Goal: Task Accomplishment & Management: Use online tool/utility

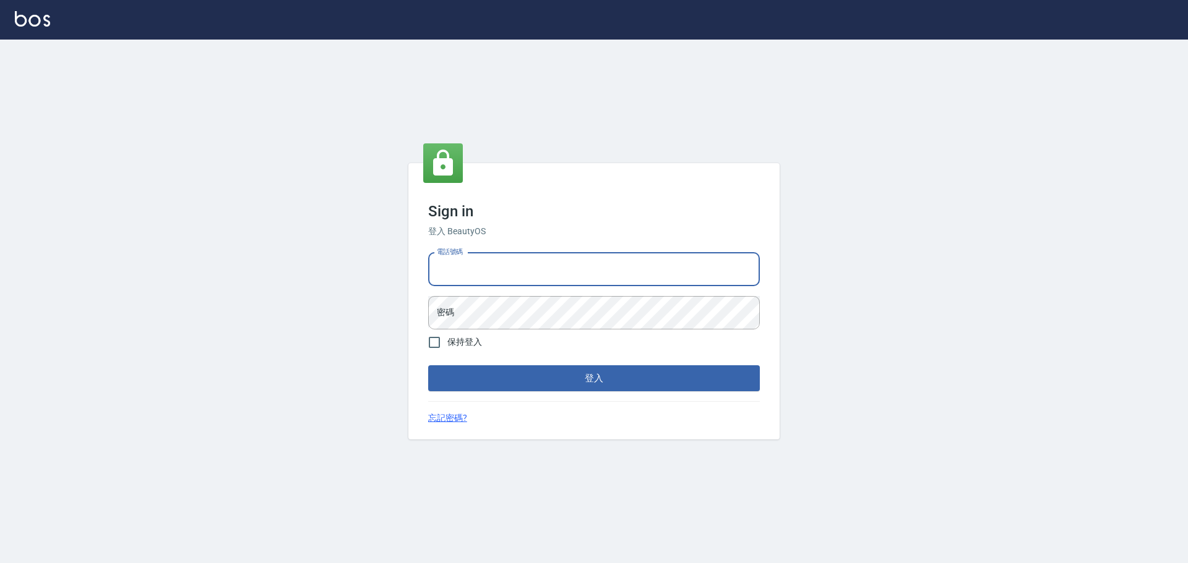
click at [560, 263] on input "電話號碼" at bounding box center [594, 269] width 332 height 33
type input "0989189977"
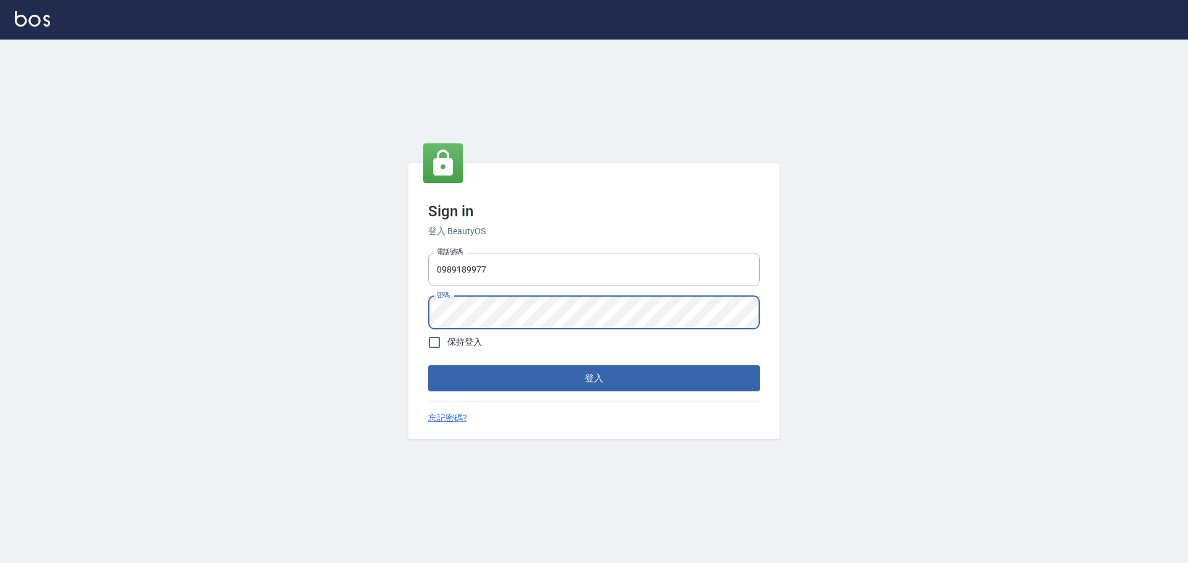
click at [428, 366] on button "登入" at bounding box center [594, 379] width 332 height 26
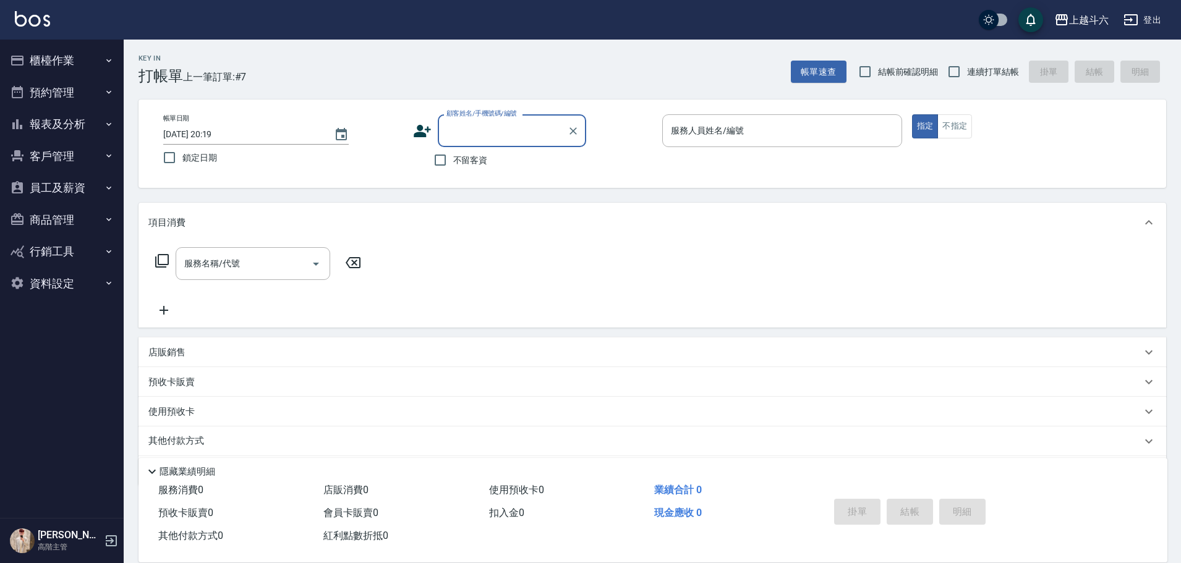
click at [472, 160] on span "不留客資" at bounding box center [470, 160] width 35 height 13
click at [453, 160] on input "不留客資" at bounding box center [440, 160] width 26 height 26
checkbox input "true"
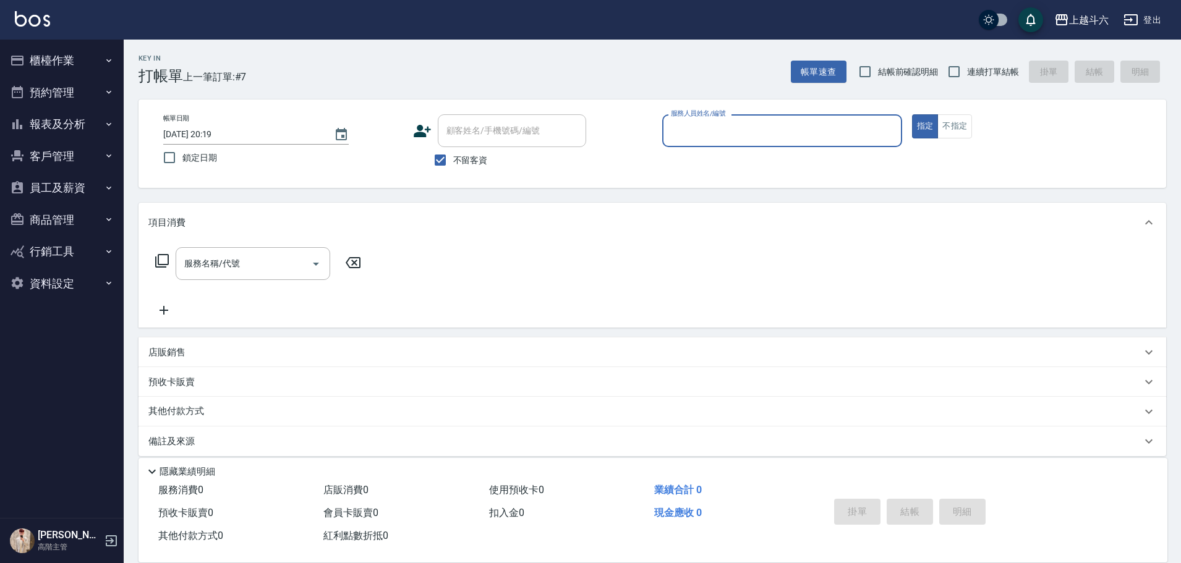
click at [969, 82] on label "連續打單結帳" at bounding box center [980, 72] width 78 height 26
click at [967, 82] on input "連續打單結帳" at bounding box center [954, 72] width 26 height 26
checkbox input "true"
click at [837, 118] on div "服務人員姓名/編號" at bounding box center [782, 130] width 240 height 33
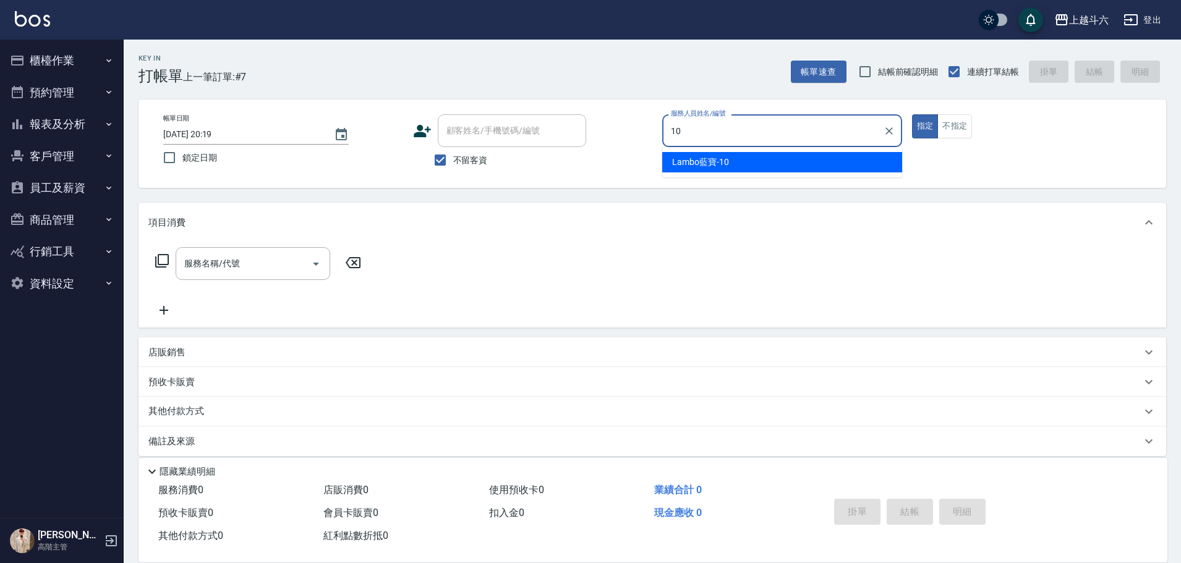
type input "Lambo藍寶-10"
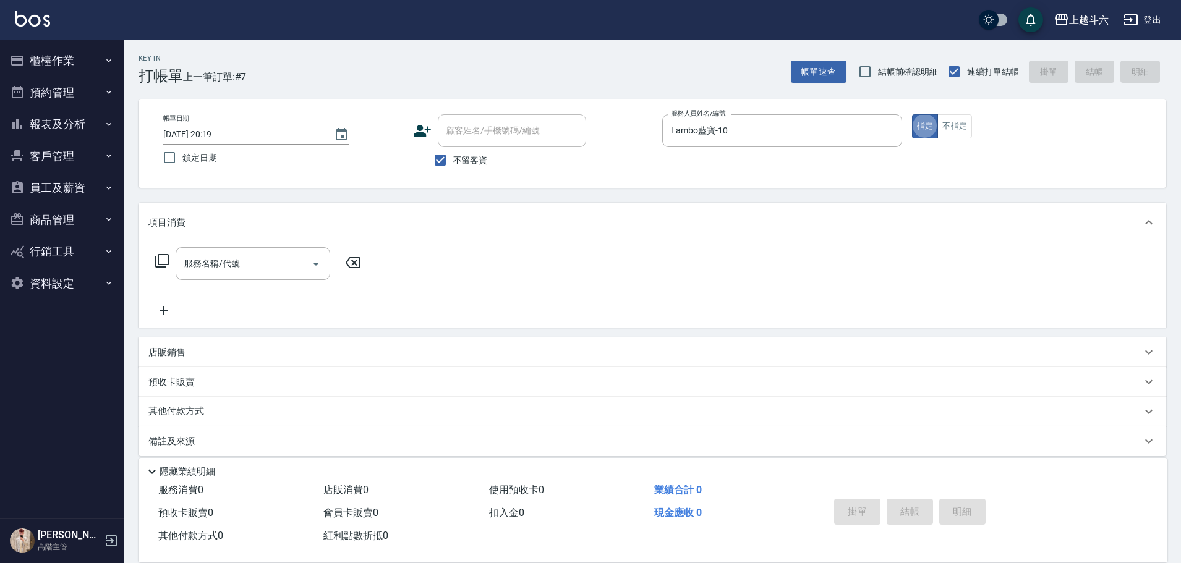
type button "true"
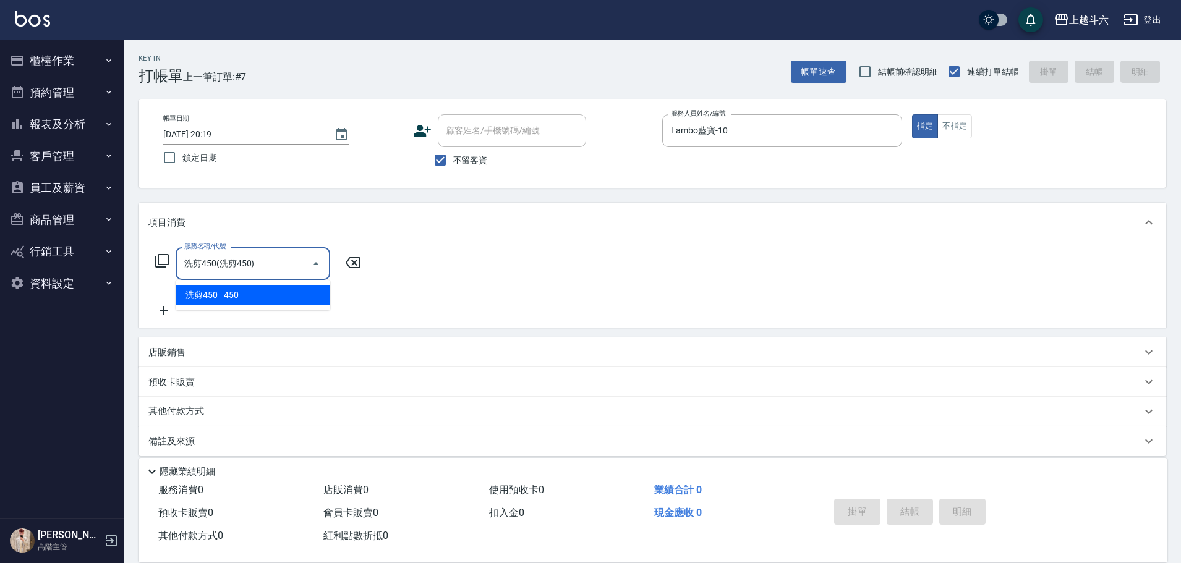
type input "洗剪450"
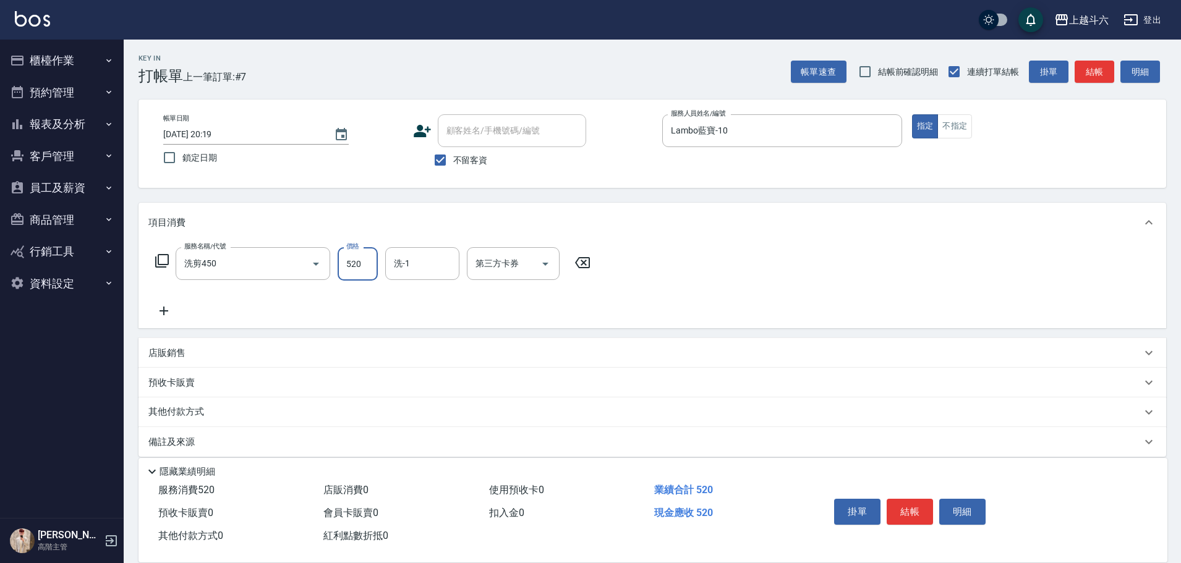
type input "520"
type input "萱芸-32"
click at [919, 504] on button "結帳" at bounding box center [910, 512] width 46 height 26
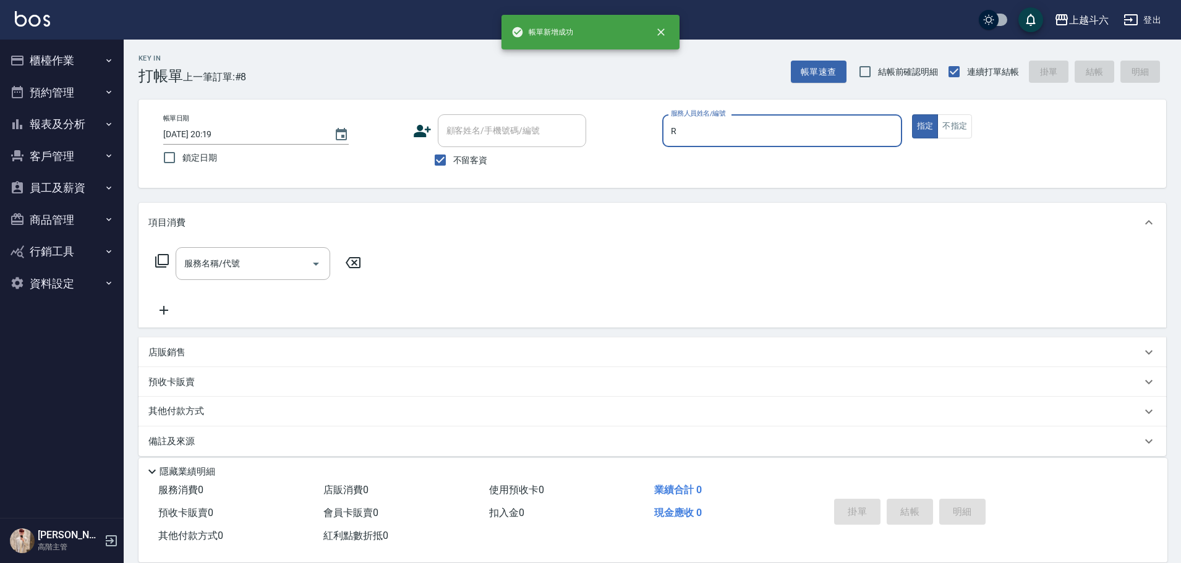
type input "[PERSON_NAME]"
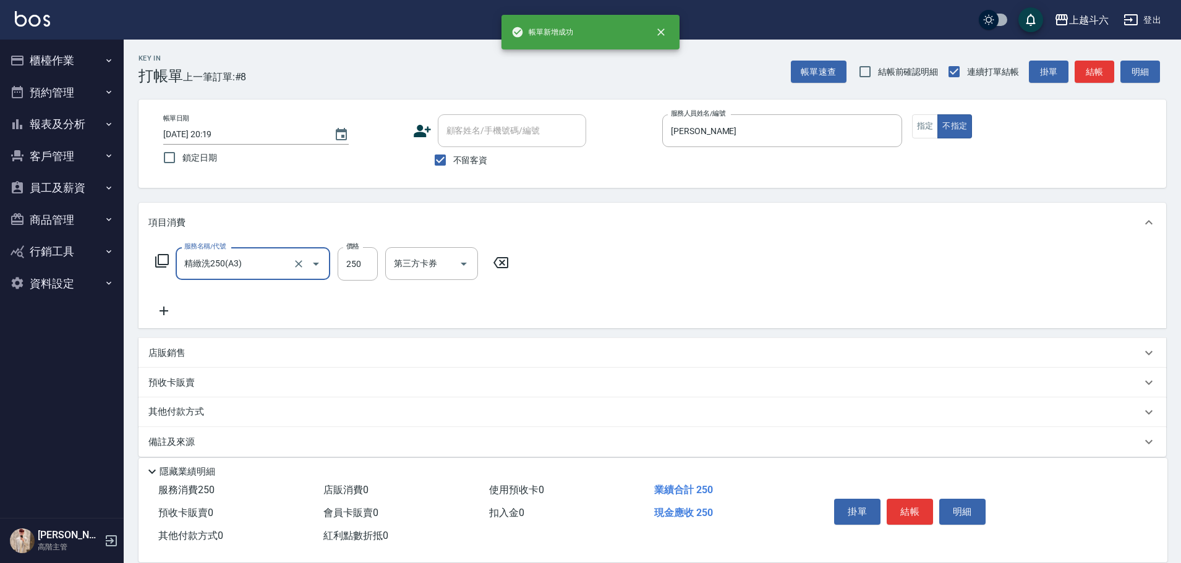
type input "精緻洗250(A3)"
type input "萱芸-32"
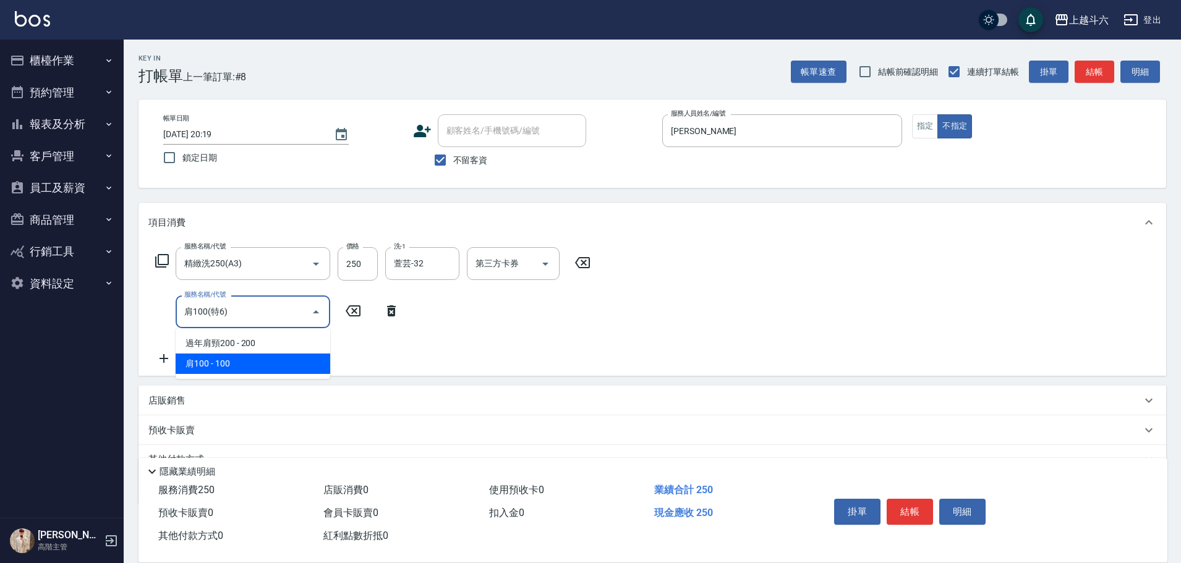
type input "肩100(特6)"
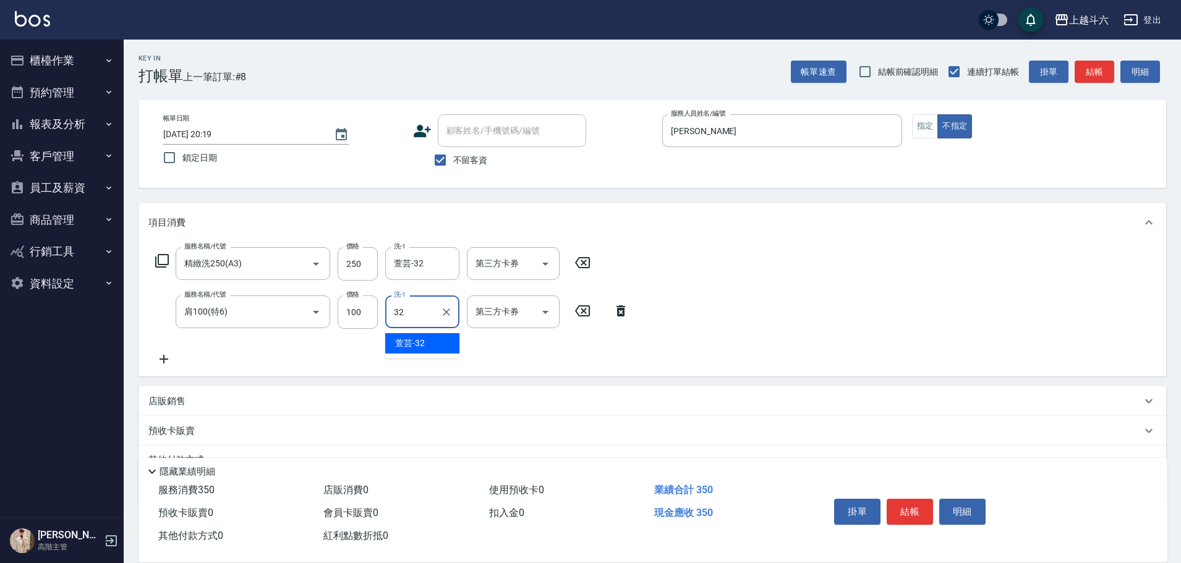
type input "萱芸-32"
click at [910, 494] on div "掛單 結帳 明細" at bounding box center [909, 513] width 161 height 39
click at [914, 514] on button "結帳" at bounding box center [910, 512] width 46 height 26
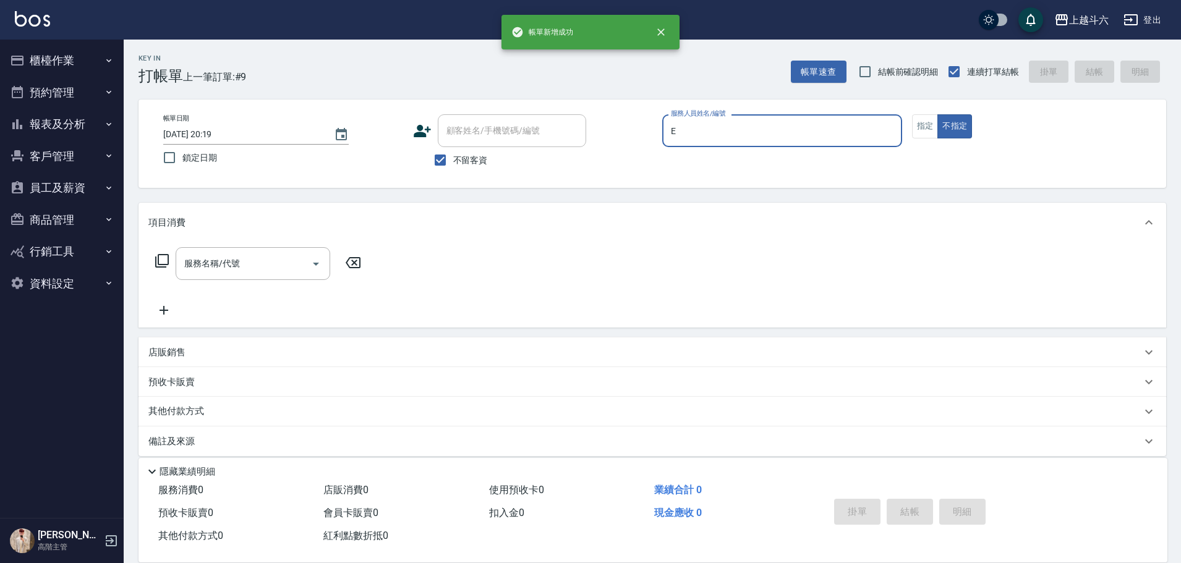
type input "[PERSON_NAME]"
type button "false"
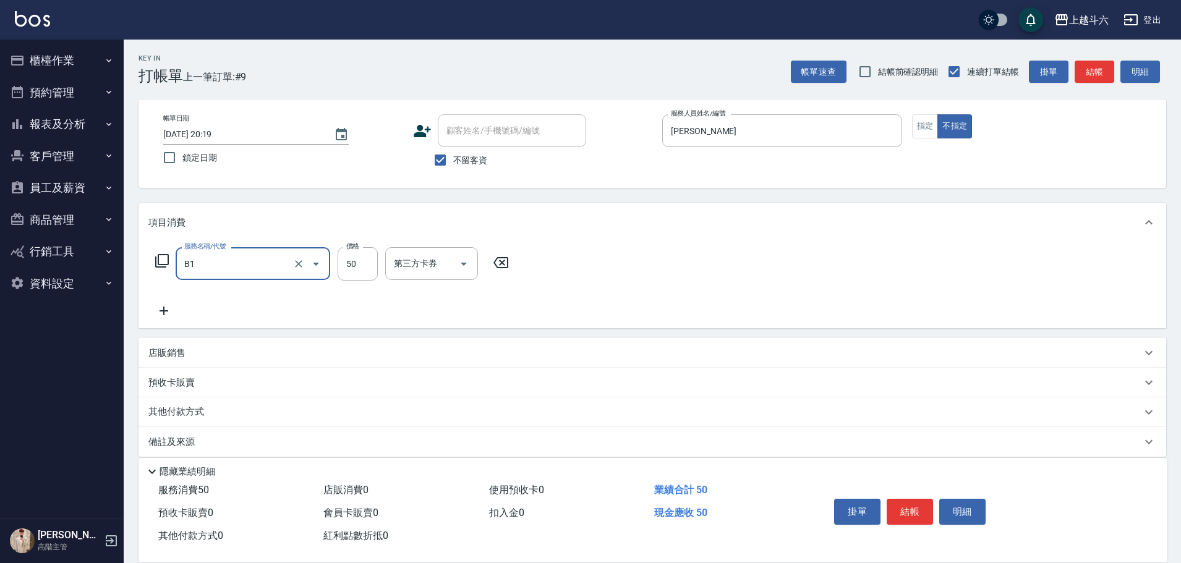
type input "剪髮(B1)"
type input "200"
click at [915, 509] on button "結帳" at bounding box center [910, 512] width 46 height 26
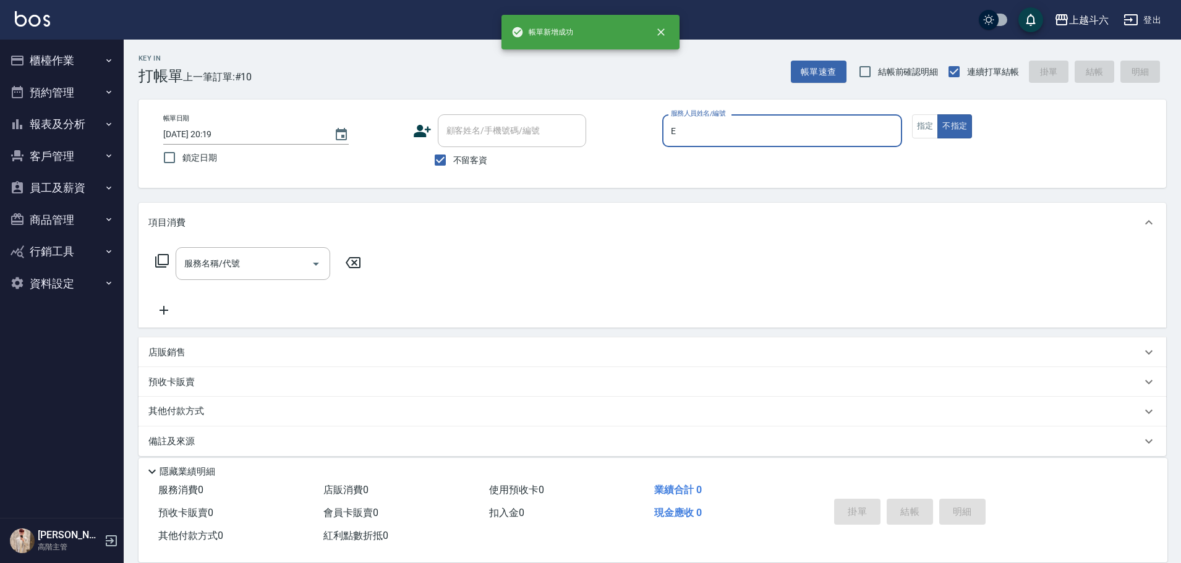
type input "[PERSON_NAME]"
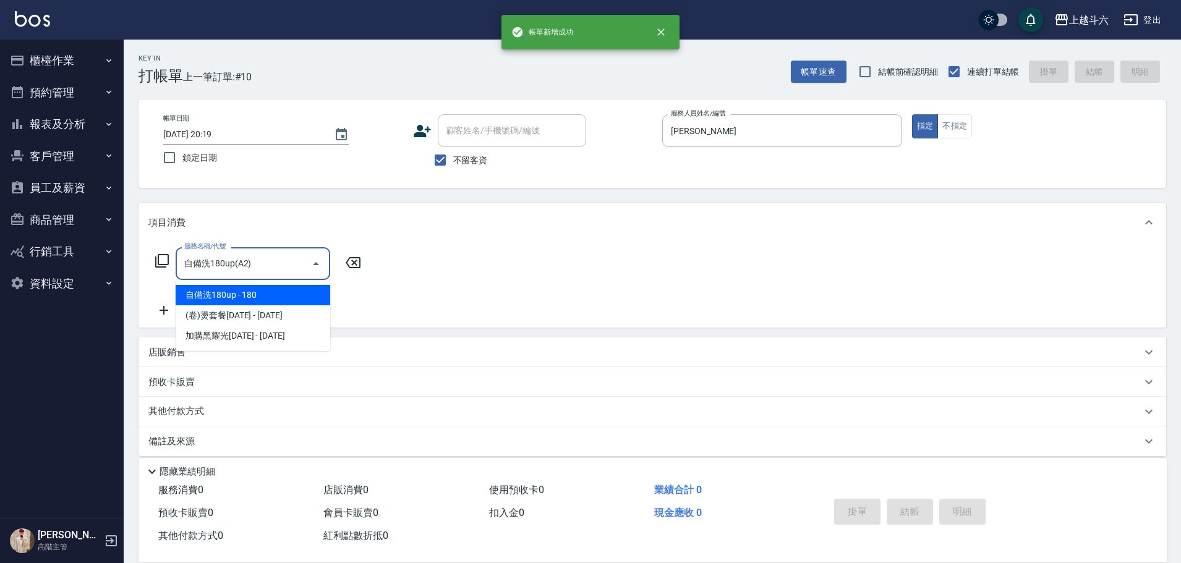
type input "自備洗180up(A2)"
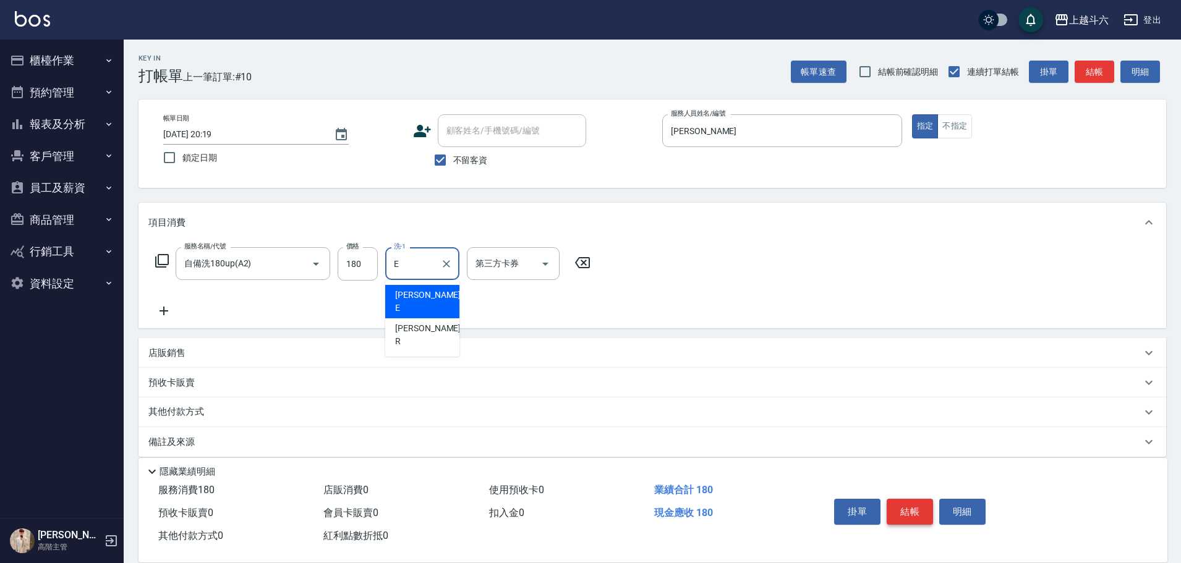
type input "[PERSON_NAME]"
click at [915, 509] on button "結帳" at bounding box center [910, 512] width 46 height 26
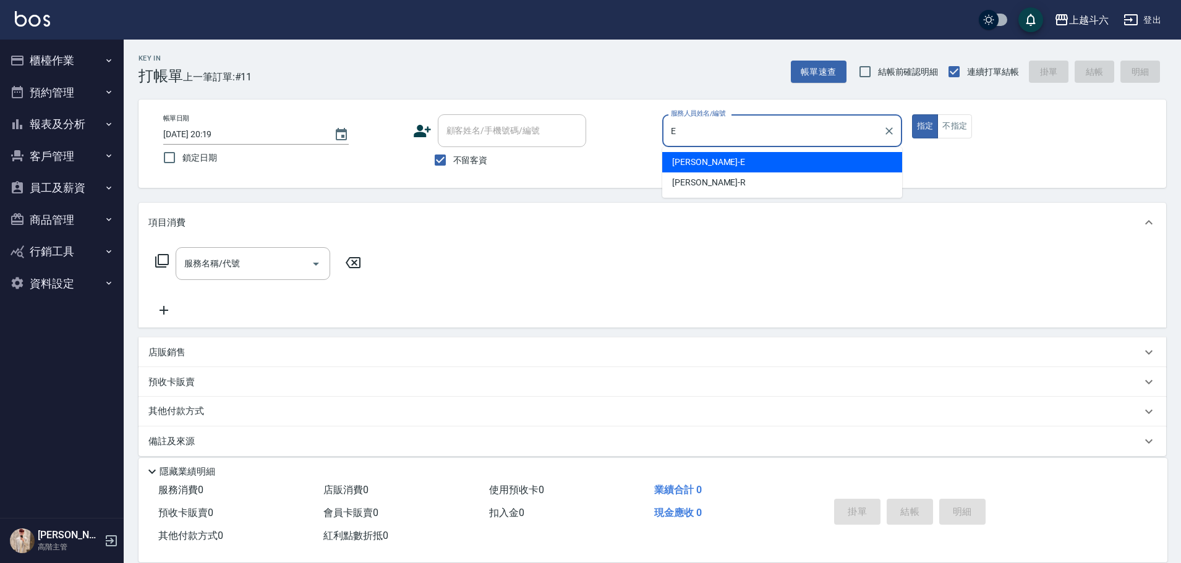
type input "[PERSON_NAME]"
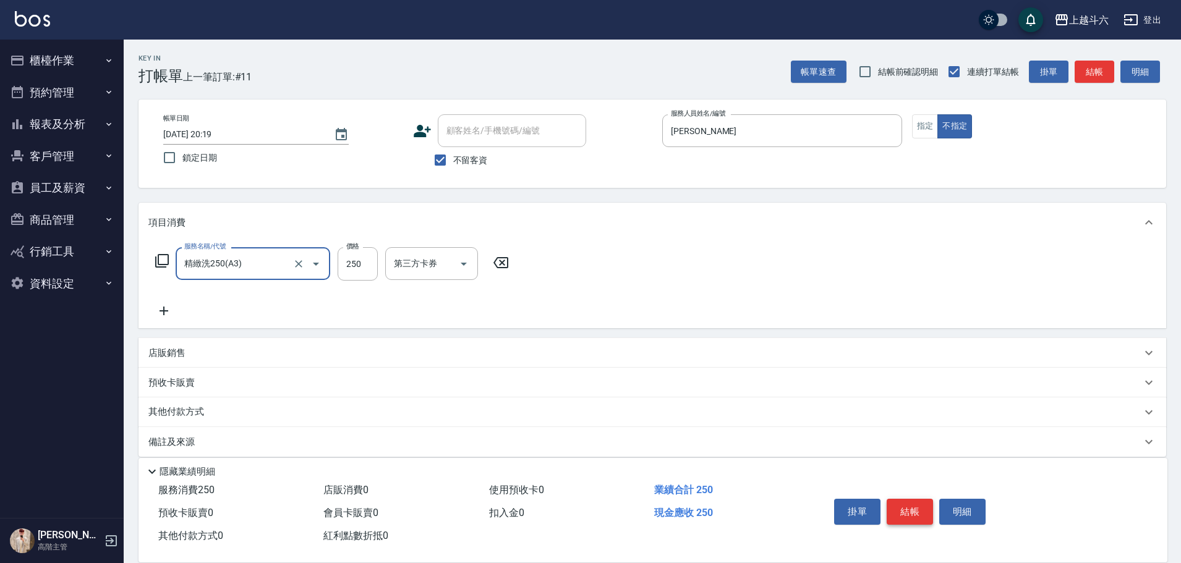
type input "精緻洗250(A3)"
type input "萱芸-32"
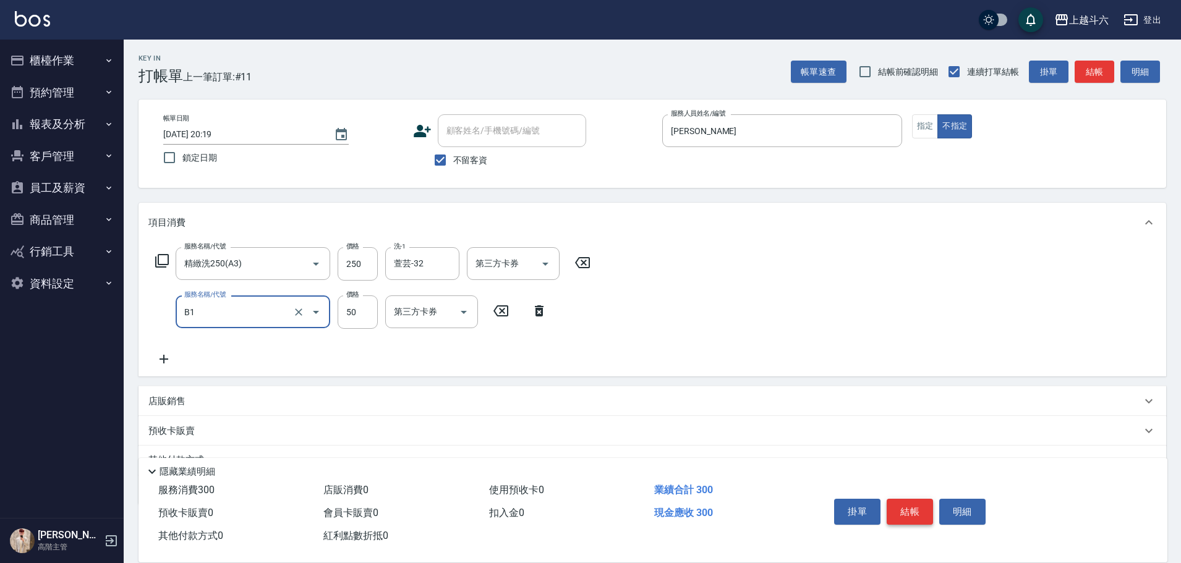
type input "剪髮(B1)"
click at [915, 509] on button "結帳" at bounding box center [910, 512] width 46 height 26
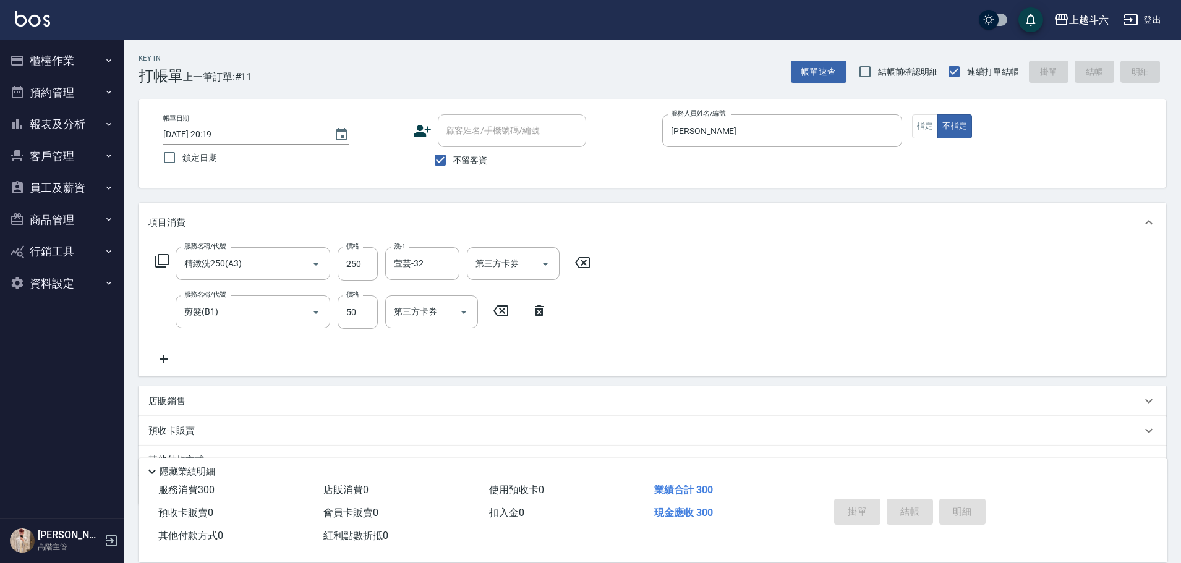
type input "[DATE] 20:20"
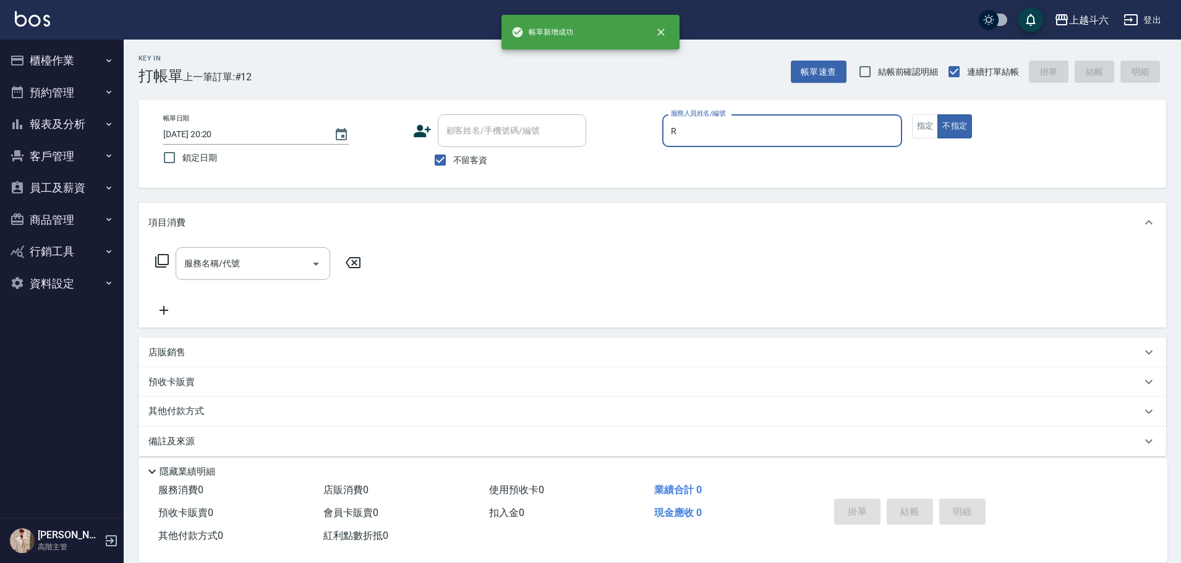
type input "[PERSON_NAME]"
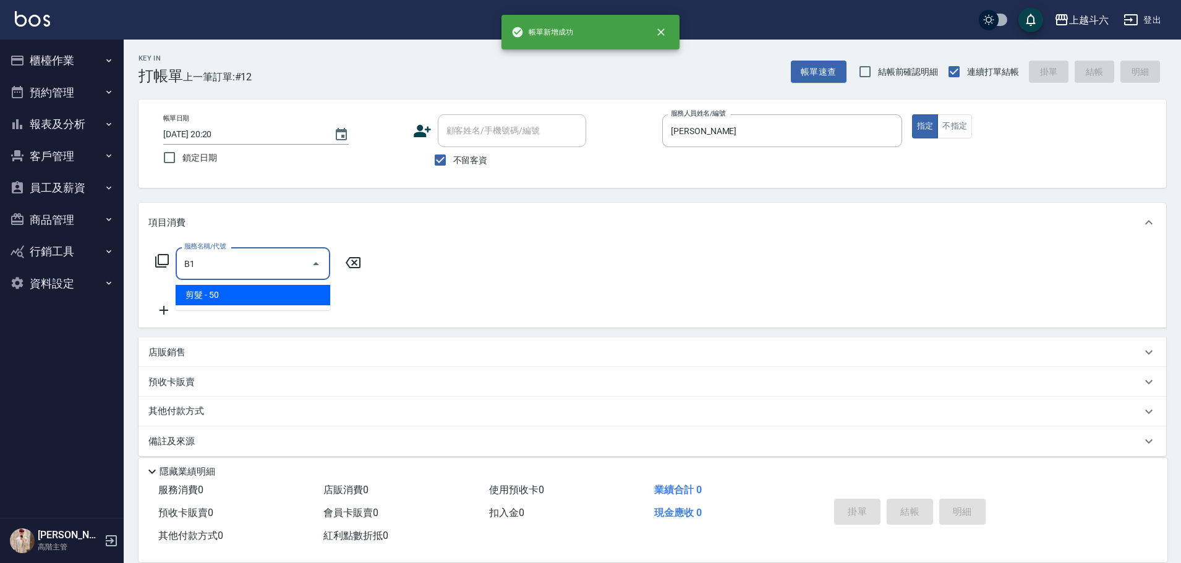
type input "剪髮(B1)"
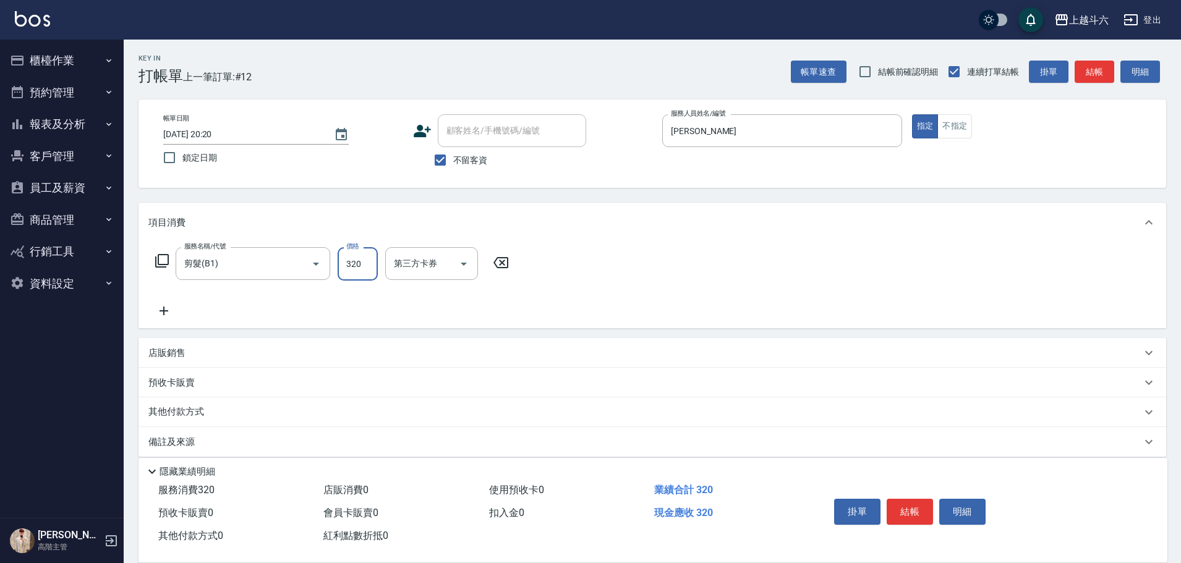
type input "320"
click at [888, 487] on div "掛單 結帳 明細" at bounding box center [984, 513] width 338 height 69
click at [904, 502] on button "結帳" at bounding box center [910, 512] width 46 height 26
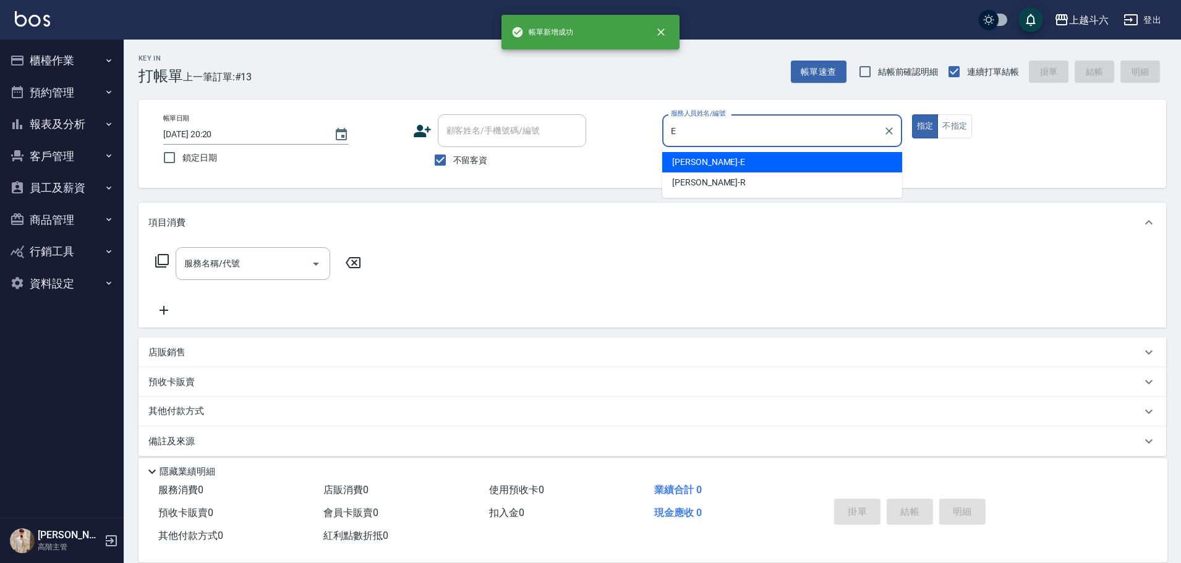
type input "[PERSON_NAME]"
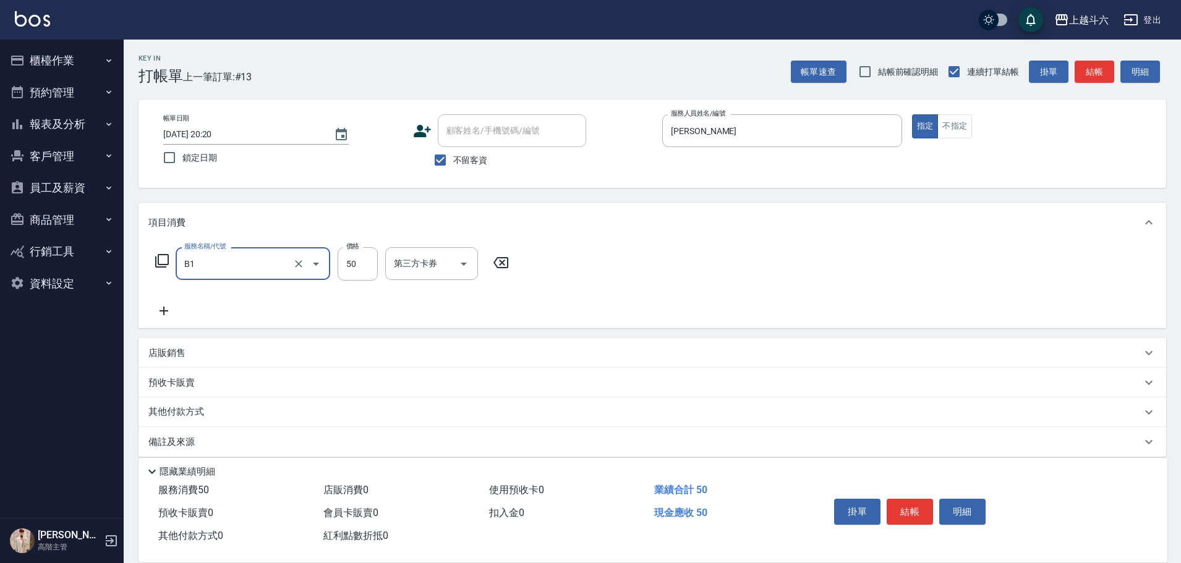
type input "剪髮(B1)"
type input "250"
drag, startPoint x: 914, startPoint y: 505, endPoint x: 910, endPoint y: 494, distance: 11.9
click at [913, 505] on button "結帳" at bounding box center [910, 512] width 46 height 26
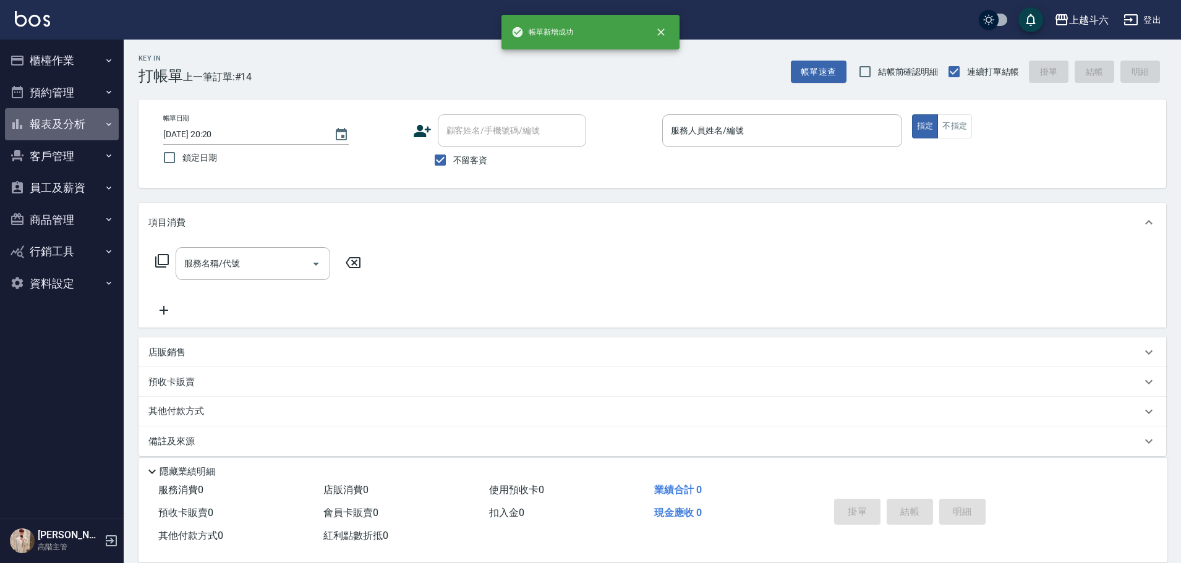
drag, startPoint x: 38, startPoint y: 113, endPoint x: 52, endPoint y: 129, distance: 21.9
click at [39, 113] on button "報表及分析" at bounding box center [62, 124] width 114 height 32
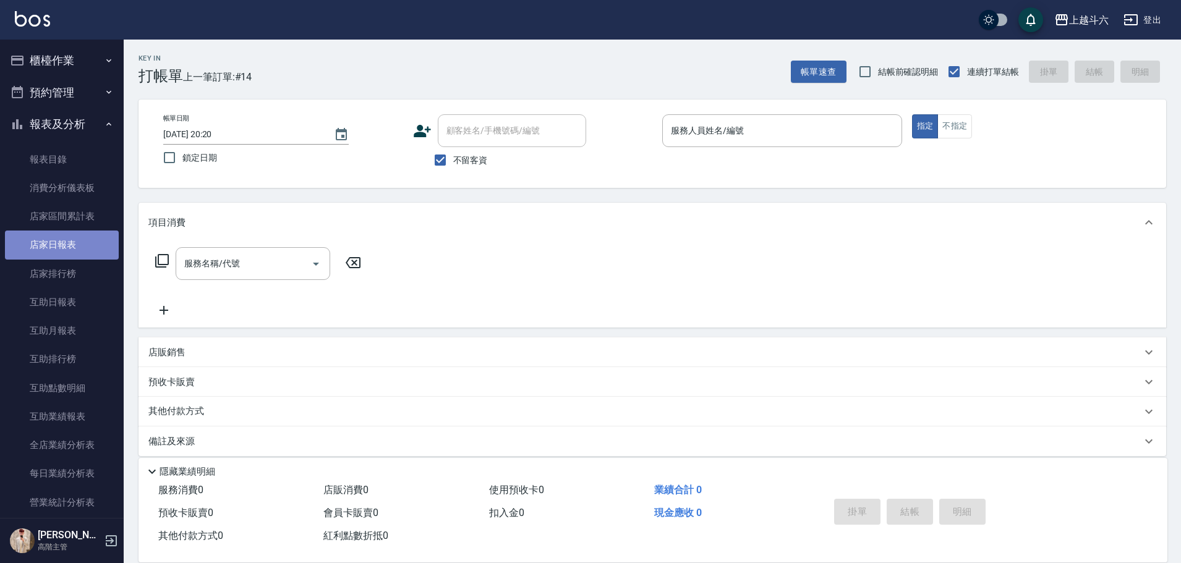
click at [92, 238] on link "店家日報表" at bounding box center [62, 245] width 114 height 28
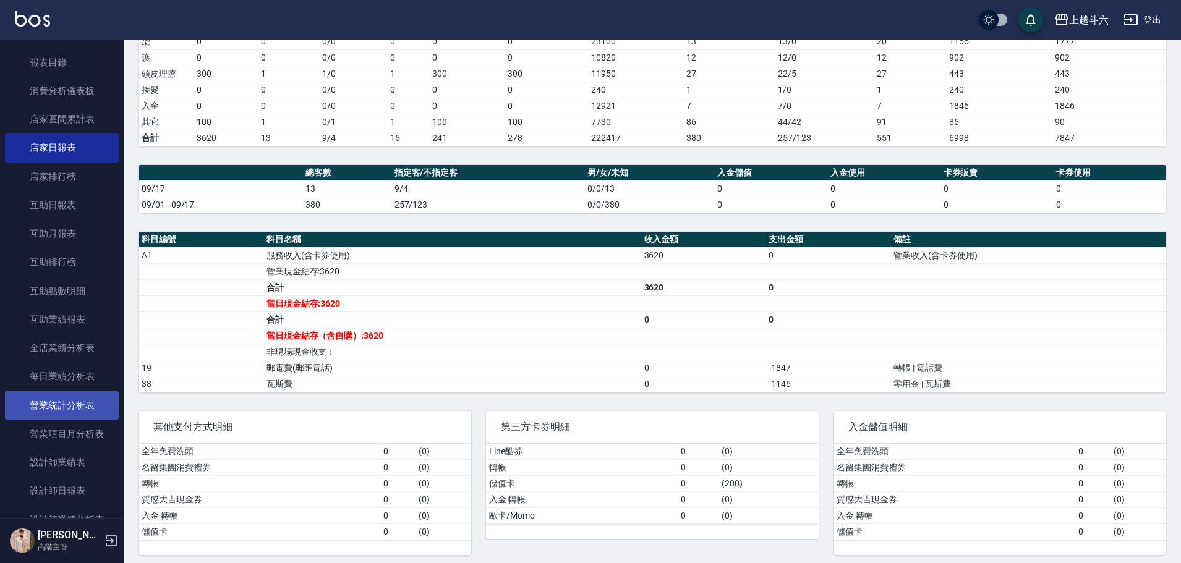
scroll to position [124, 0]
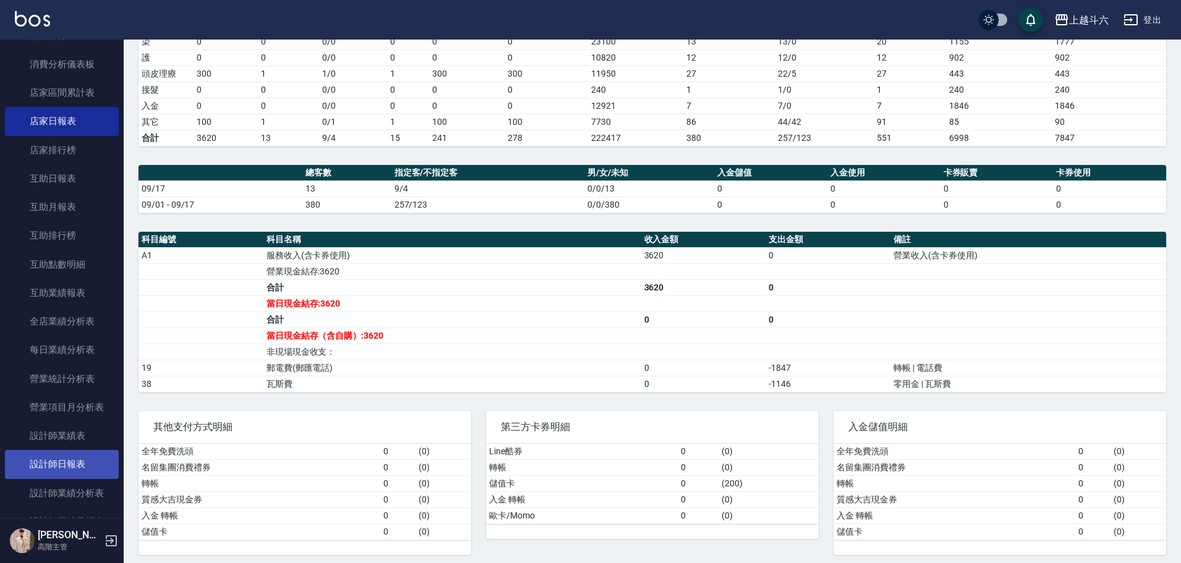
click at [84, 458] on link "設計師日報表" at bounding box center [62, 464] width 114 height 28
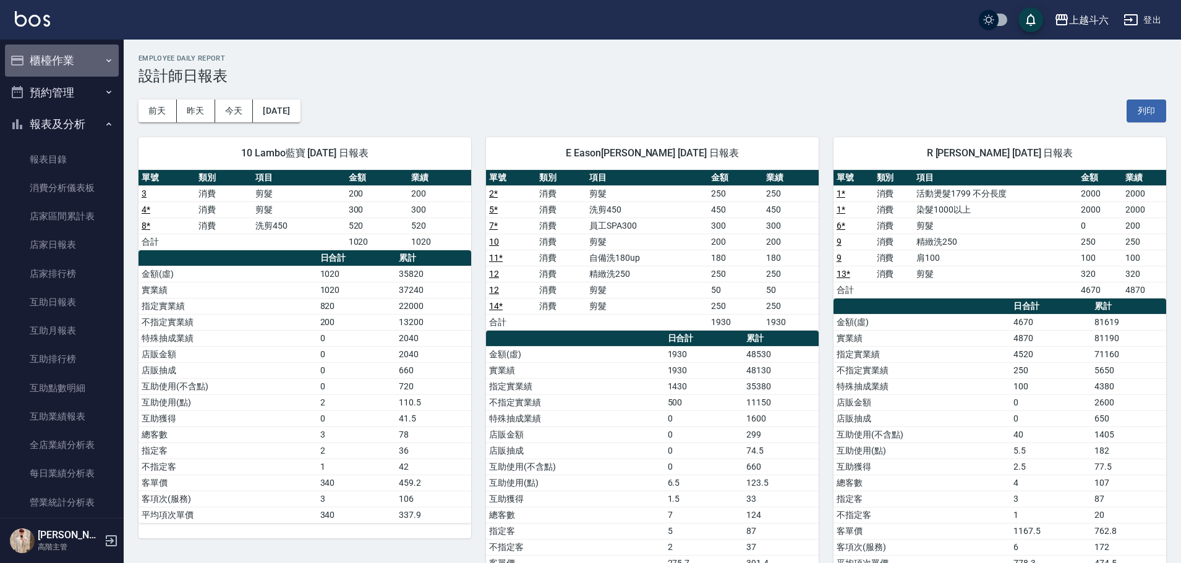
click at [71, 64] on button "櫃檯作業" at bounding box center [62, 61] width 114 height 32
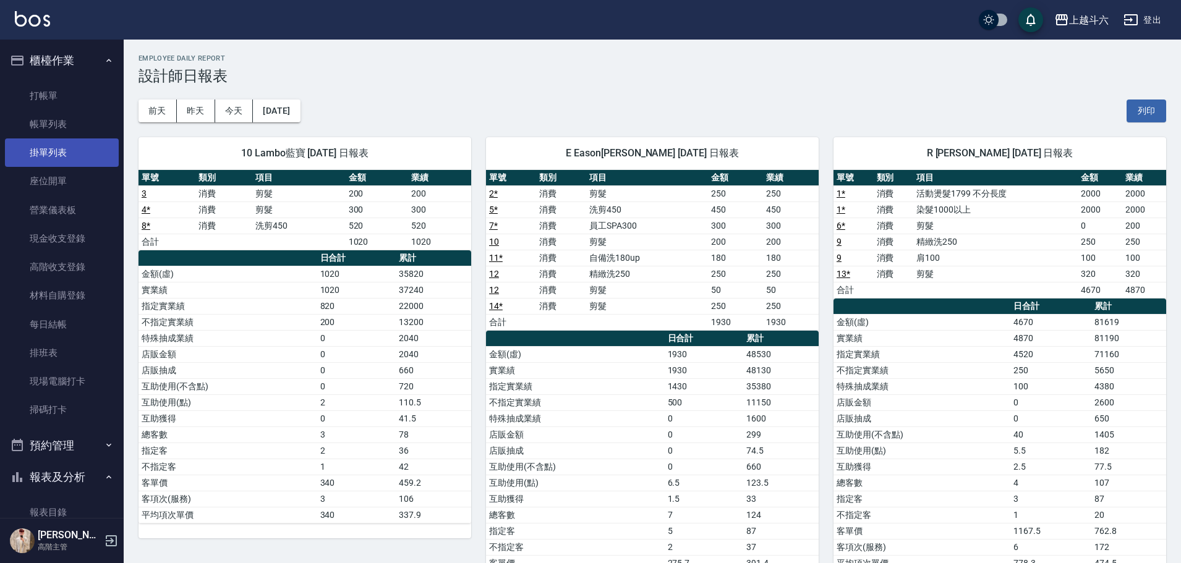
click at [80, 146] on link "掛單列表" at bounding box center [62, 153] width 114 height 28
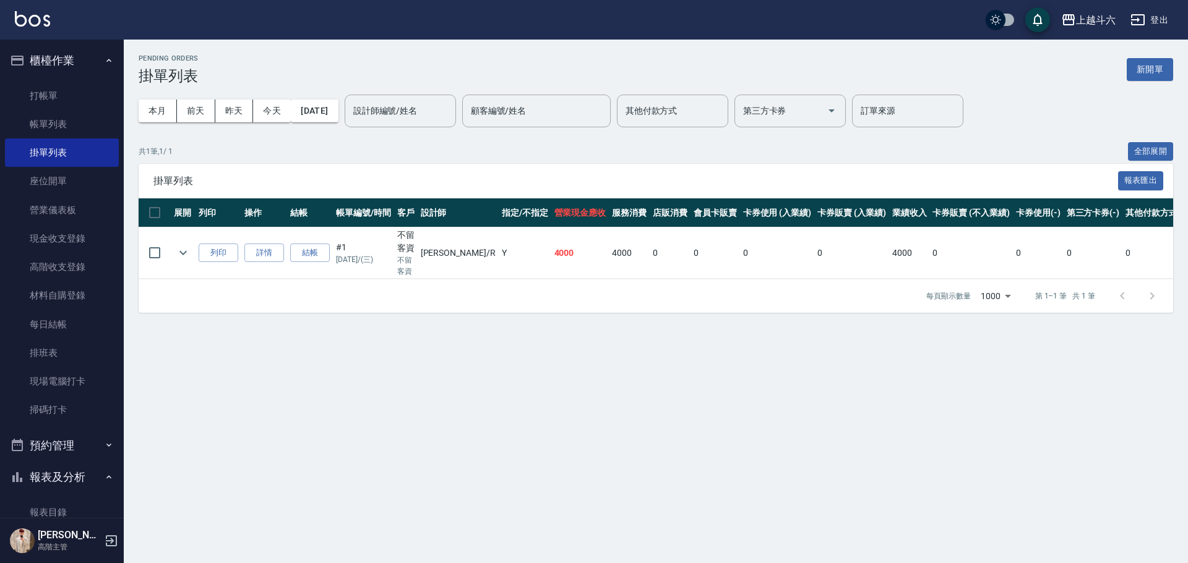
click at [256, 246] on link "詳情" at bounding box center [264, 253] width 40 height 19
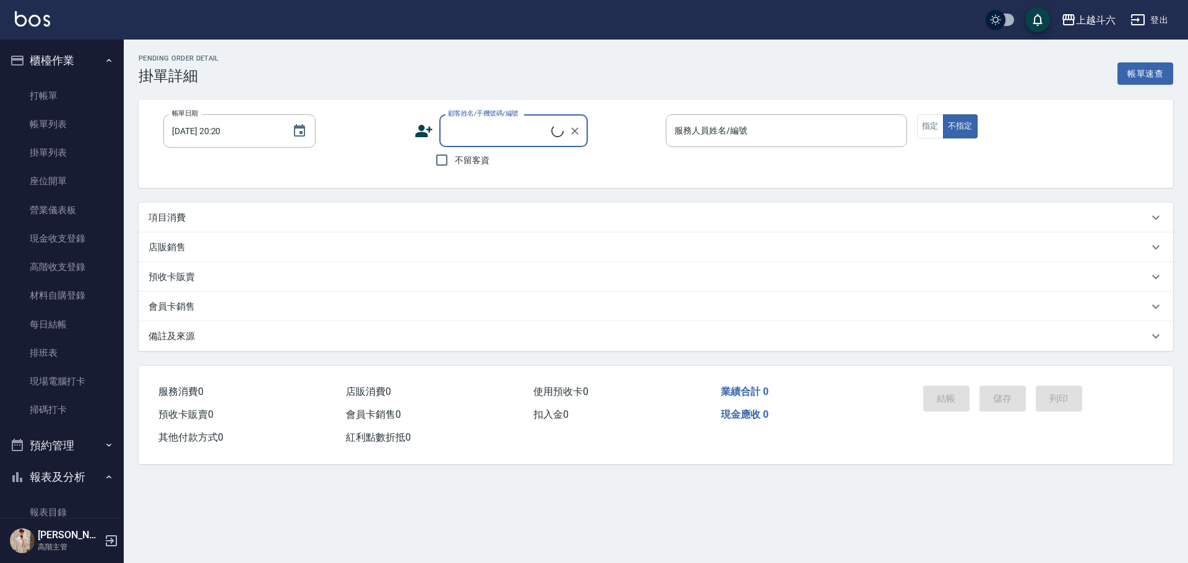
type input "[DATE] 15:46"
checkbox input "true"
type input "[PERSON_NAME]"
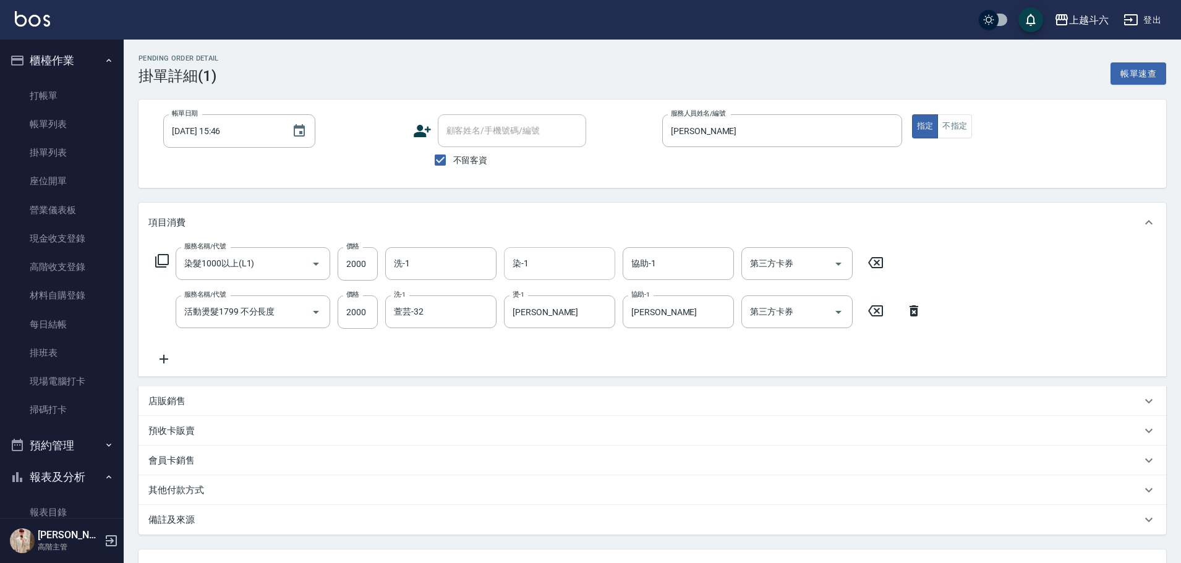
click at [518, 259] on input "染-1" at bounding box center [560, 264] width 100 height 22
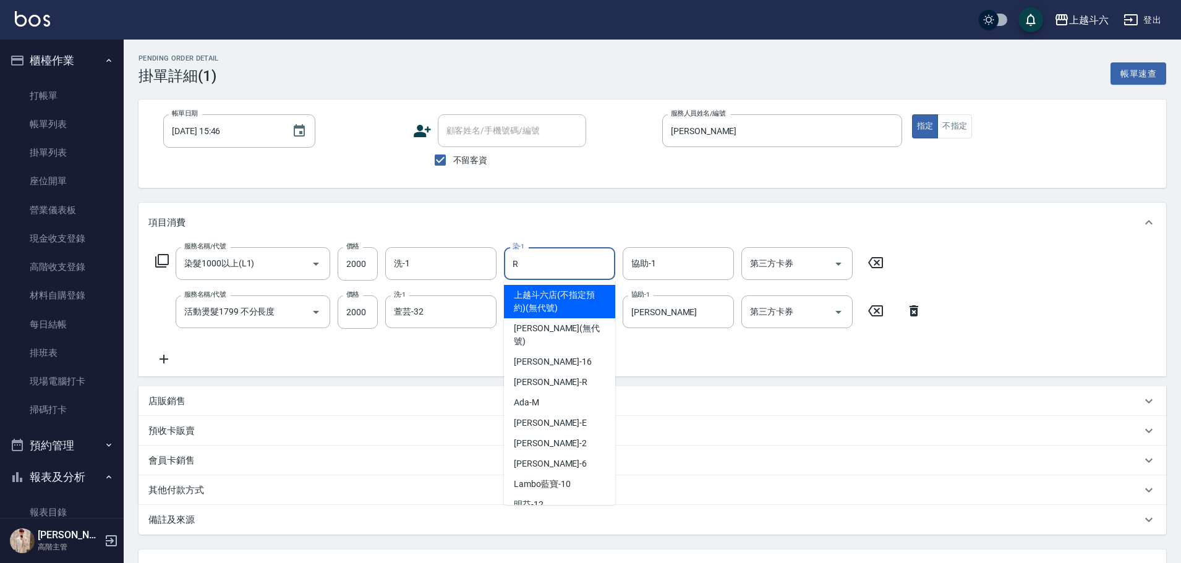
type input "[PERSON_NAME]"
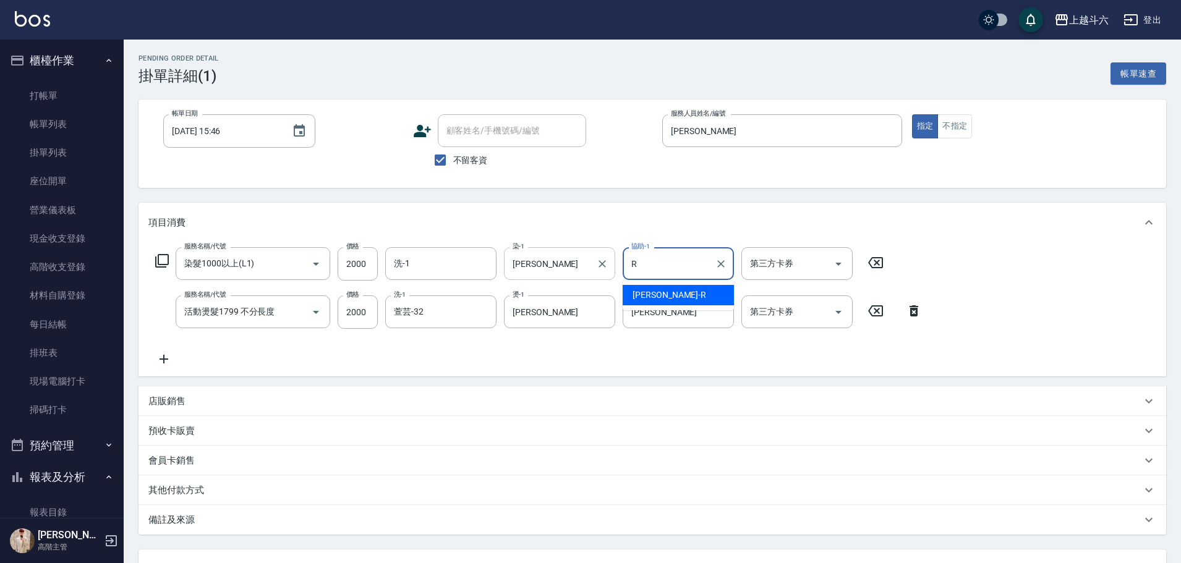
type input "[PERSON_NAME]"
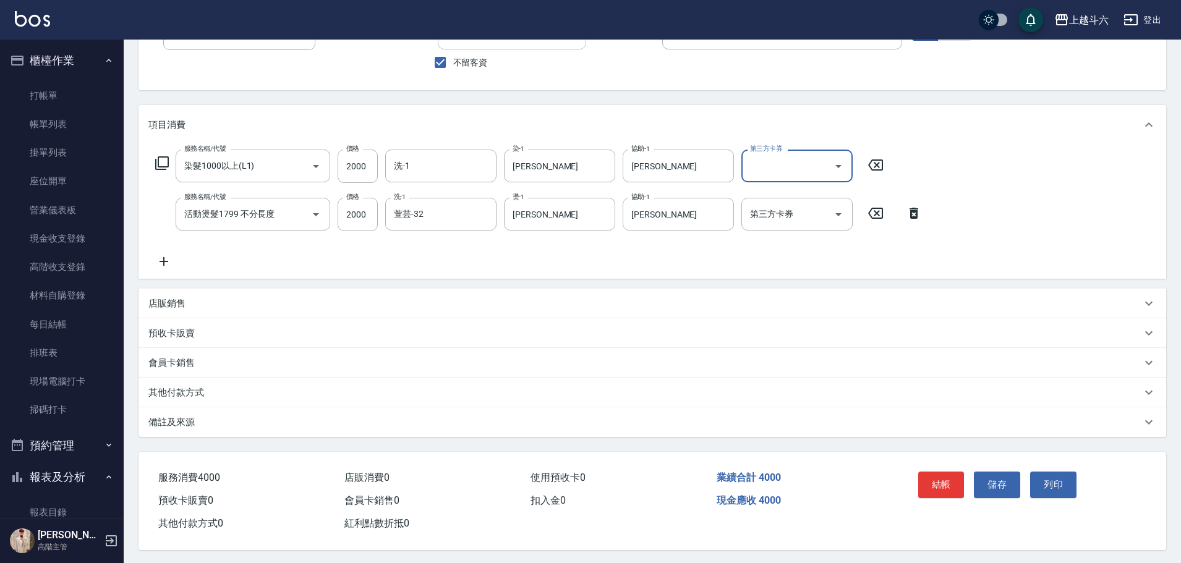
scroll to position [105, 0]
drag, startPoint x: 949, startPoint y: 476, endPoint x: 1015, endPoint y: 346, distance: 145.8
click at [1015, 346] on div "Pending Order detail 掛單詳細 (1) 帳單速查 帳單日期 [DATE] 15:46 帳單日期 顧客姓名/手機號碼/編號 顧客姓名/手機號…" at bounding box center [653, 251] width 1058 height 623
click at [168, 252] on icon at bounding box center [163, 259] width 31 height 15
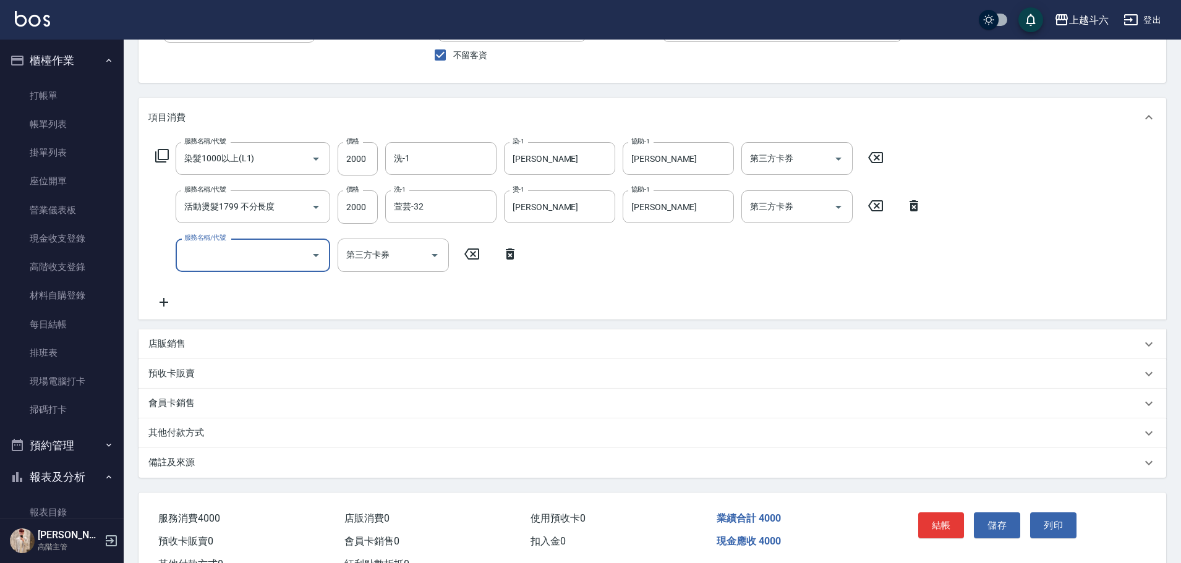
drag, startPoint x: 168, startPoint y: 249, endPoint x: 253, endPoint y: 270, distance: 87.2
click at [253, 268] on div "服務名稱/代號" at bounding box center [253, 255] width 155 height 33
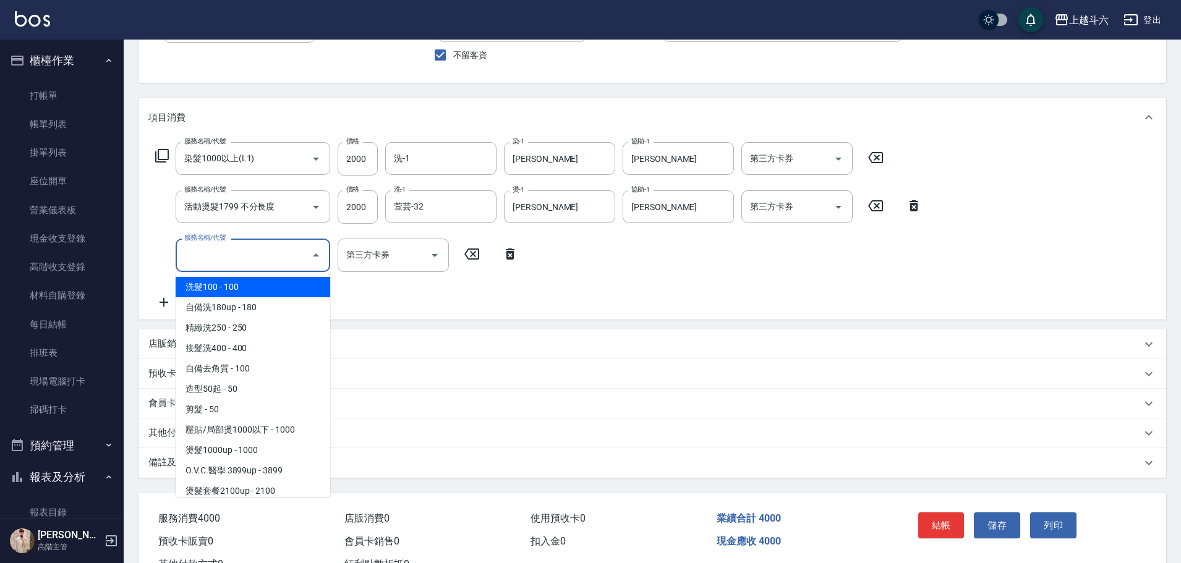
type input "ㄎ"
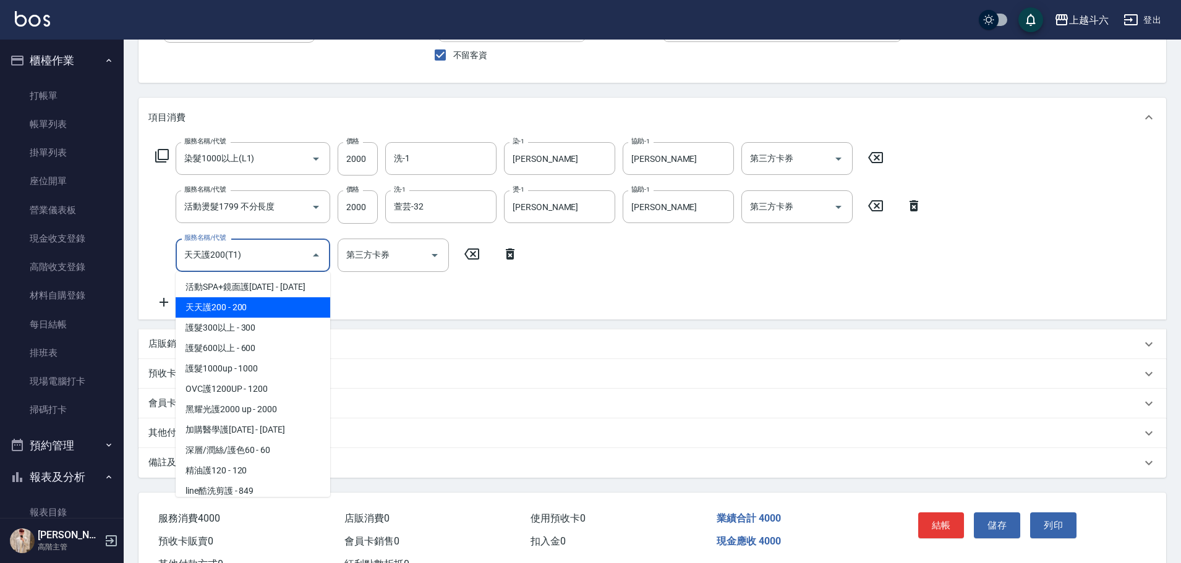
type input "天天護200(T1)"
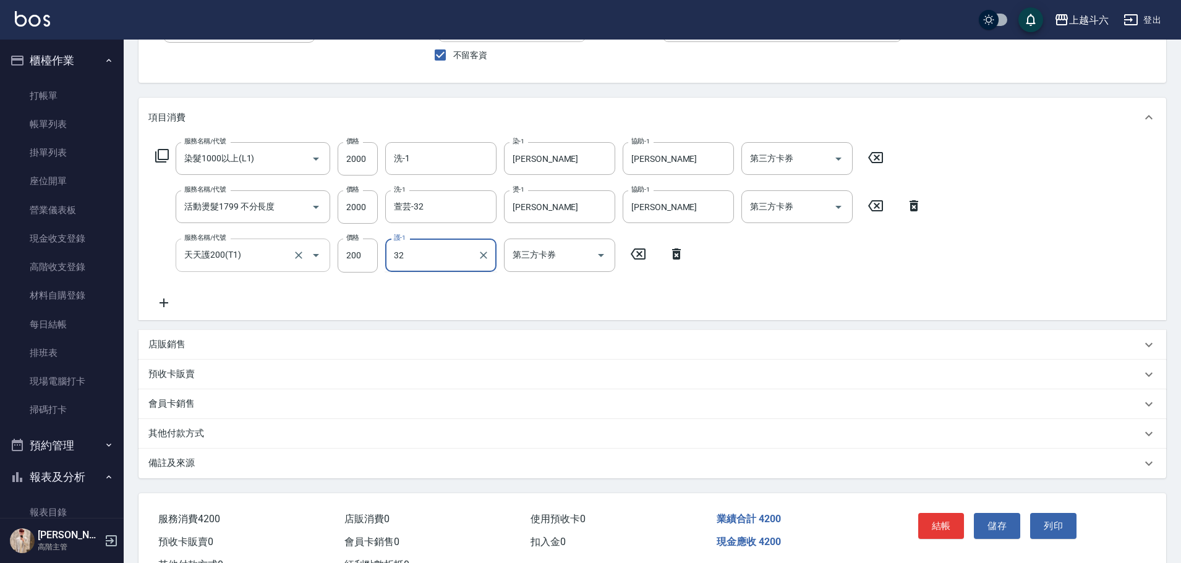
type input "萱芸-32"
click at [991, 525] on button "儲存" at bounding box center [997, 526] width 46 height 26
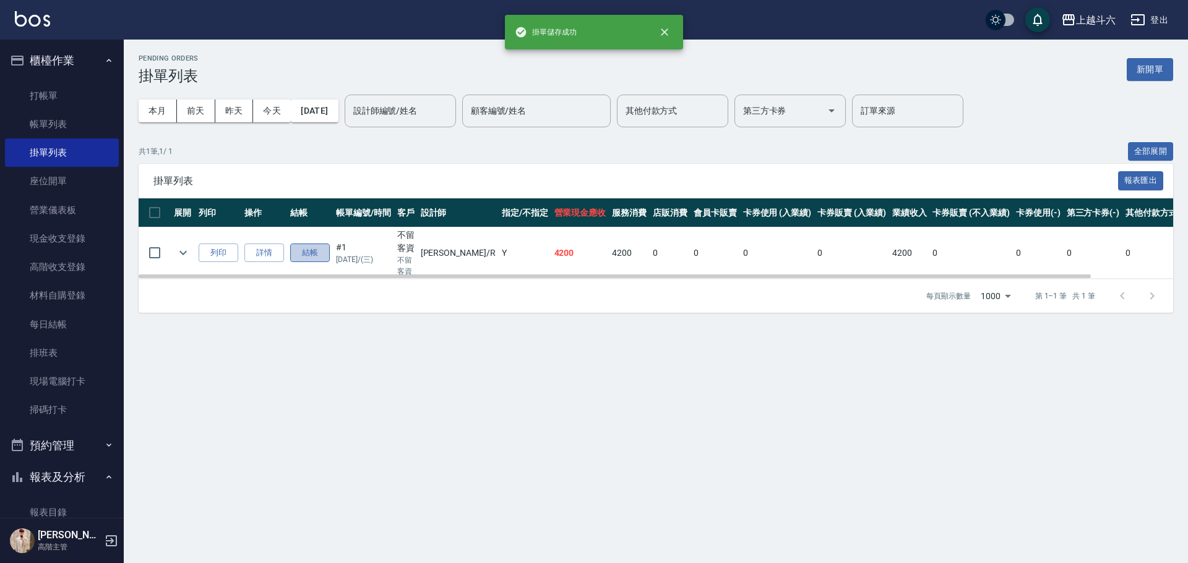
click at [324, 254] on button "結帳" at bounding box center [310, 253] width 40 height 19
click at [319, 250] on button "結帳" at bounding box center [310, 253] width 40 height 19
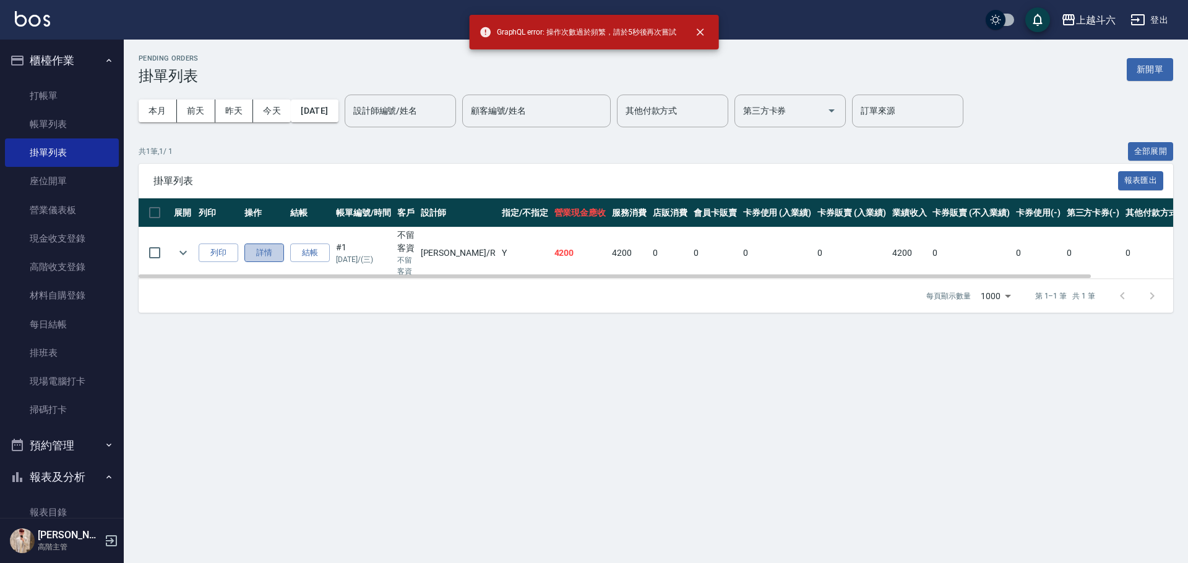
click at [272, 256] on link "詳情" at bounding box center [264, 253] width 40 height 19
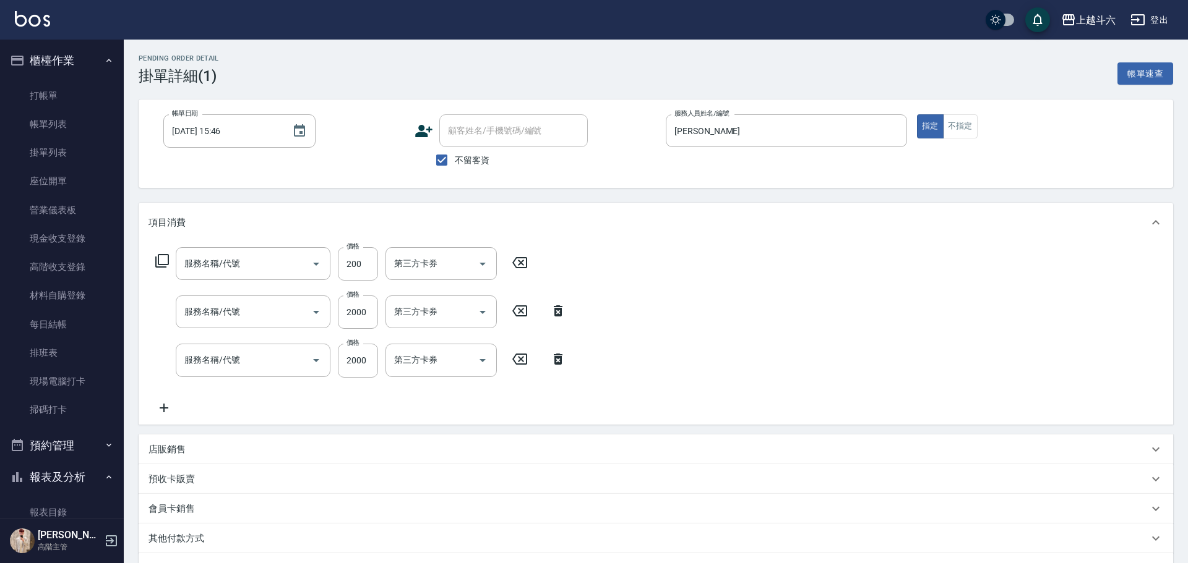
type input "[DATE] 15:46"
checkbox input "true"
type input "[PERSON_NAME]"
type input "天天護200(T1)"
type input "活動燙髮1799 不分長度"
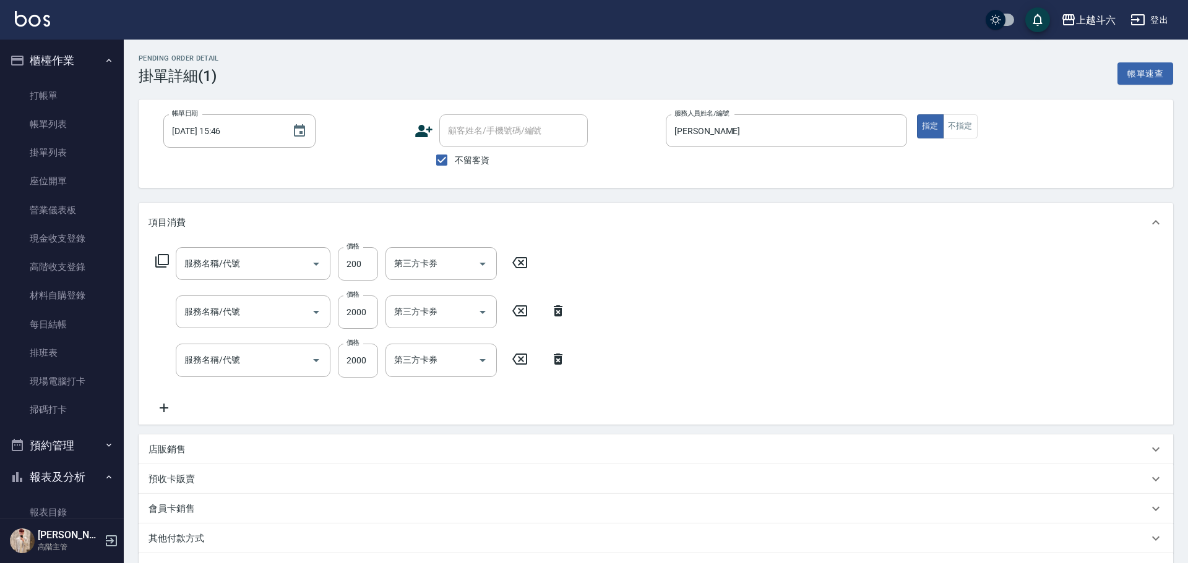
type input "染髮1000以上(L1)"
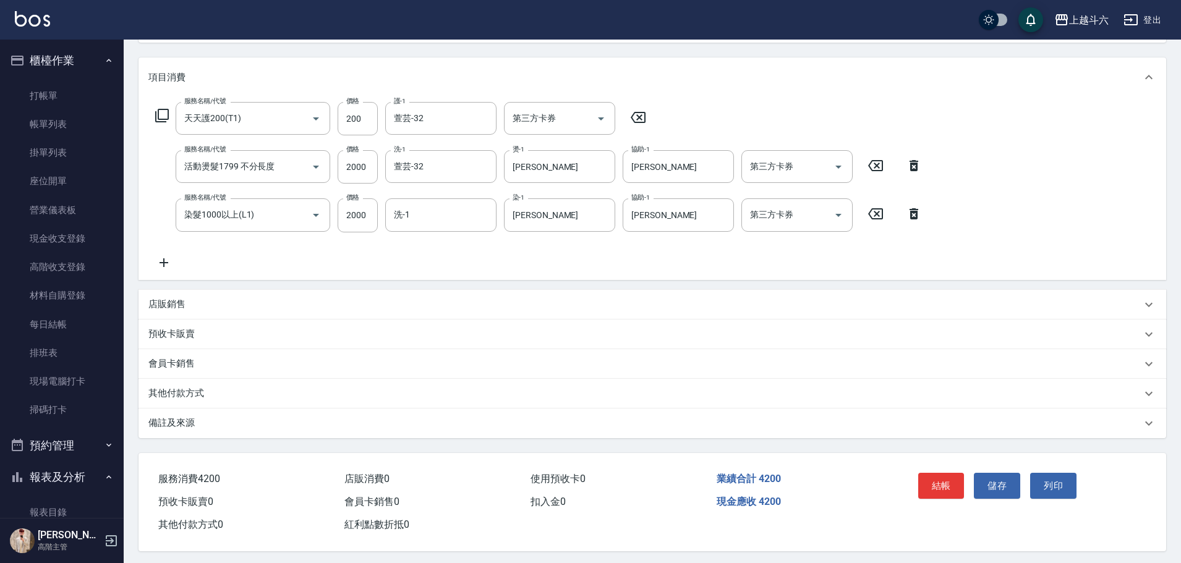
scroll to position [154, 0]
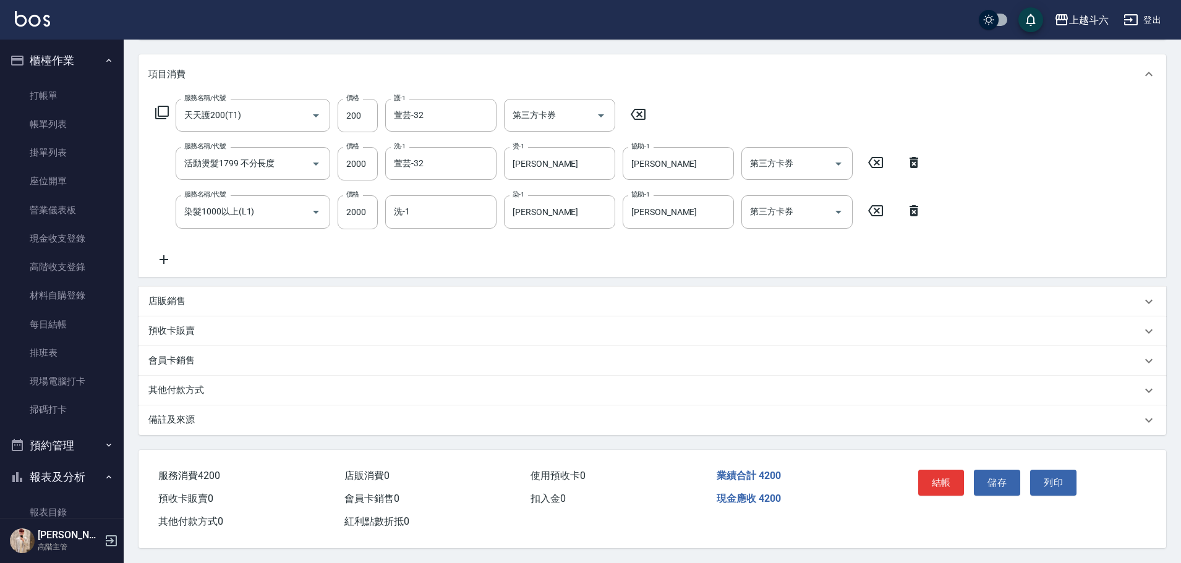
click at [945, 490] on div "結帳" at bounding box center [942, 492] width 56 height 54
click at [949, 487] on button "結帳" at bounding box center [942, 483] width 46 height 26
click at [948, 471] on button "結帳" at bounding box center [942, 483] width 46 height 26
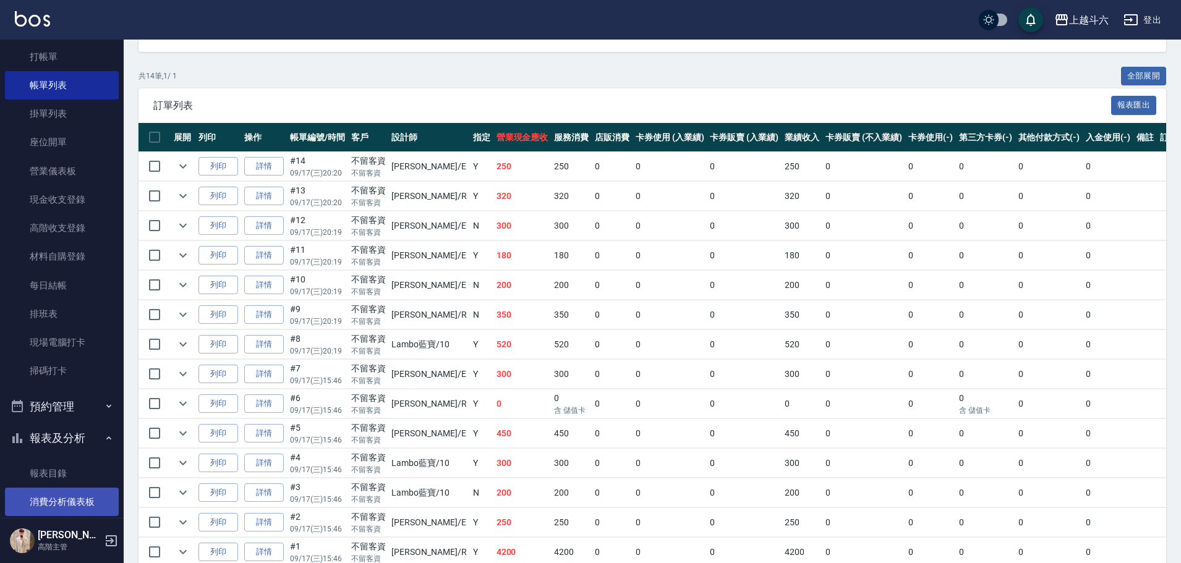
scroll to position [186, 0]
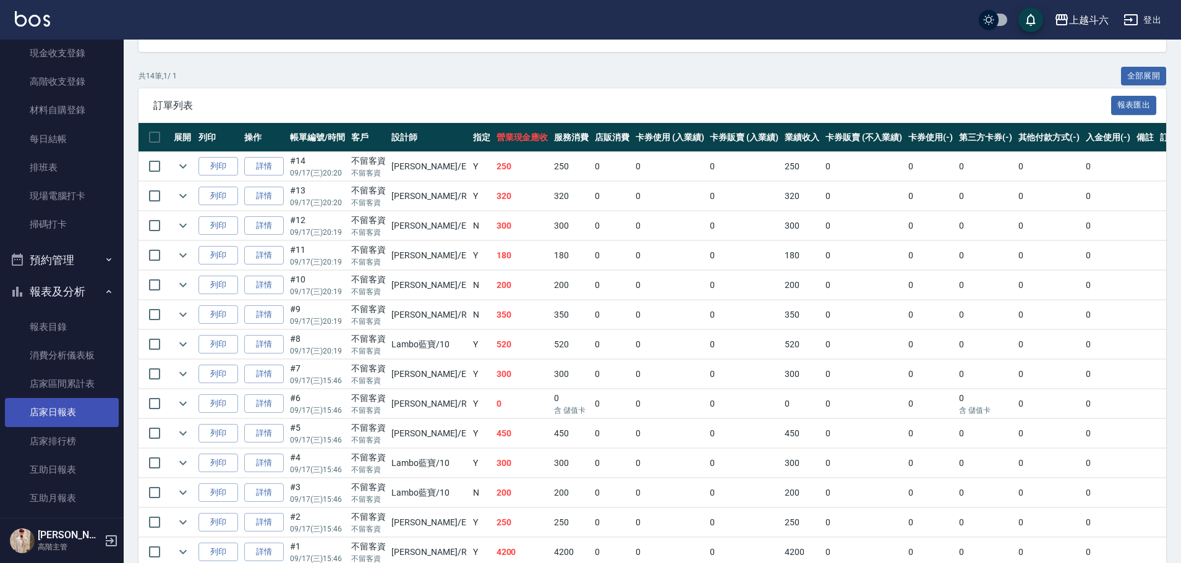
drag, startPoint x: 98, startPoint y: 413, endPoint x: 102, endPoint y: 406, distance: 7.2
click at [98, 411] on link "店家日報表" at bounding box center [62, 412] width 114 height 28
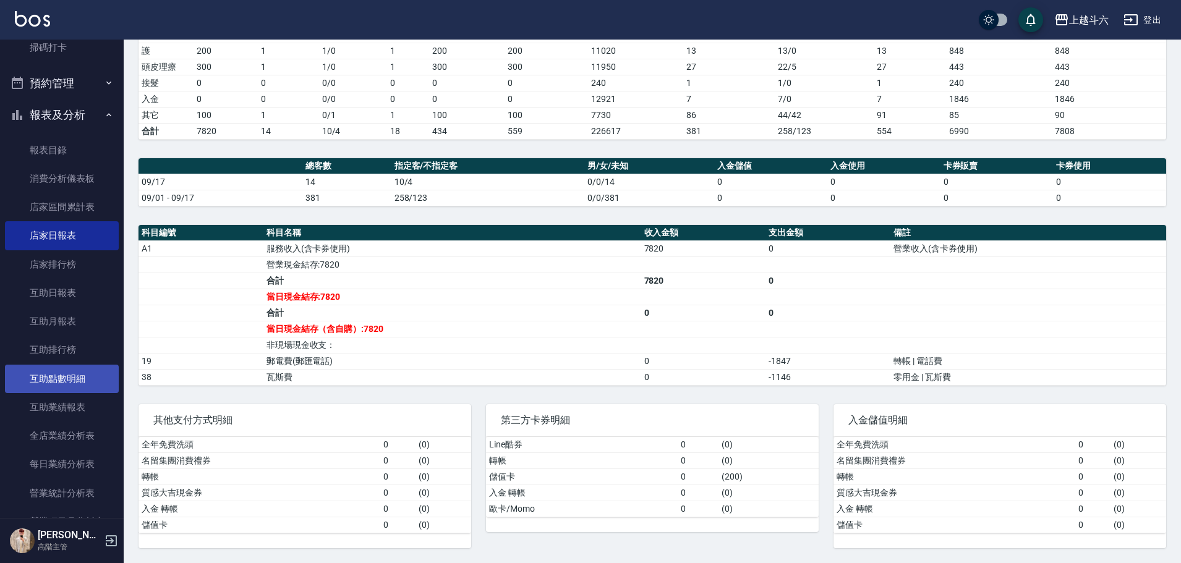
scroll to position [495, 0]
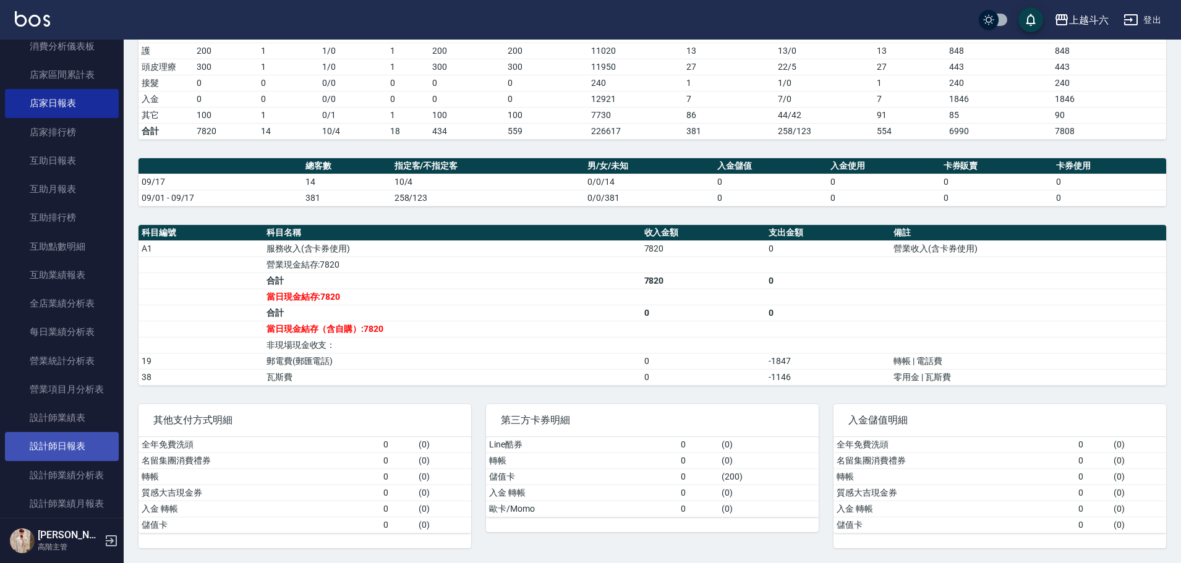
click at [69, 451] on link "設計師日報表" at bounding box center [62, 446] width 114 height 28
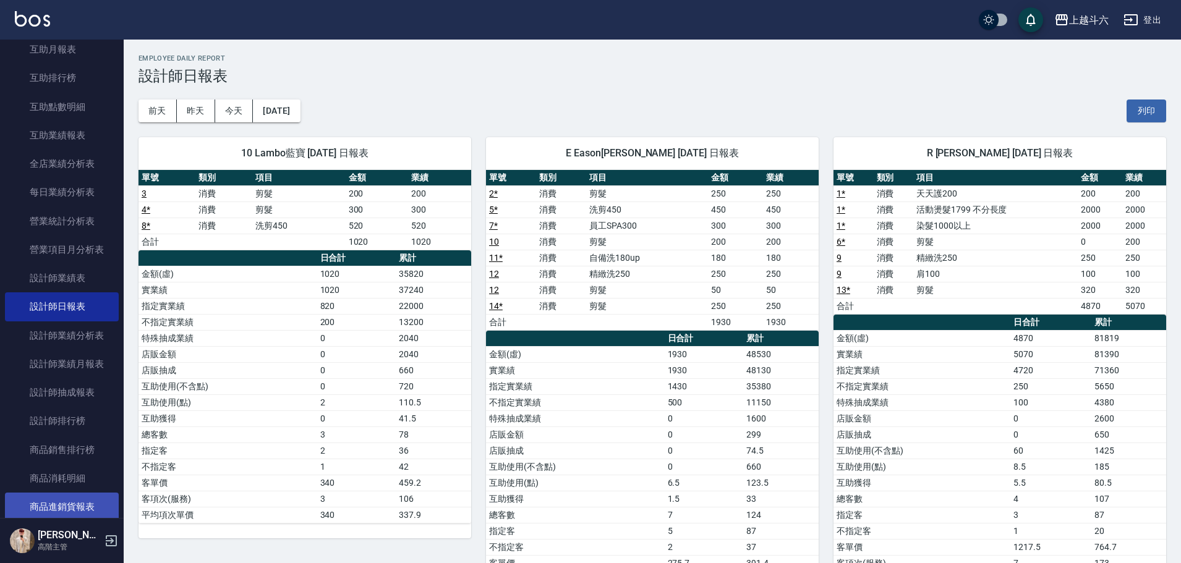
scroll to position [742, 0]
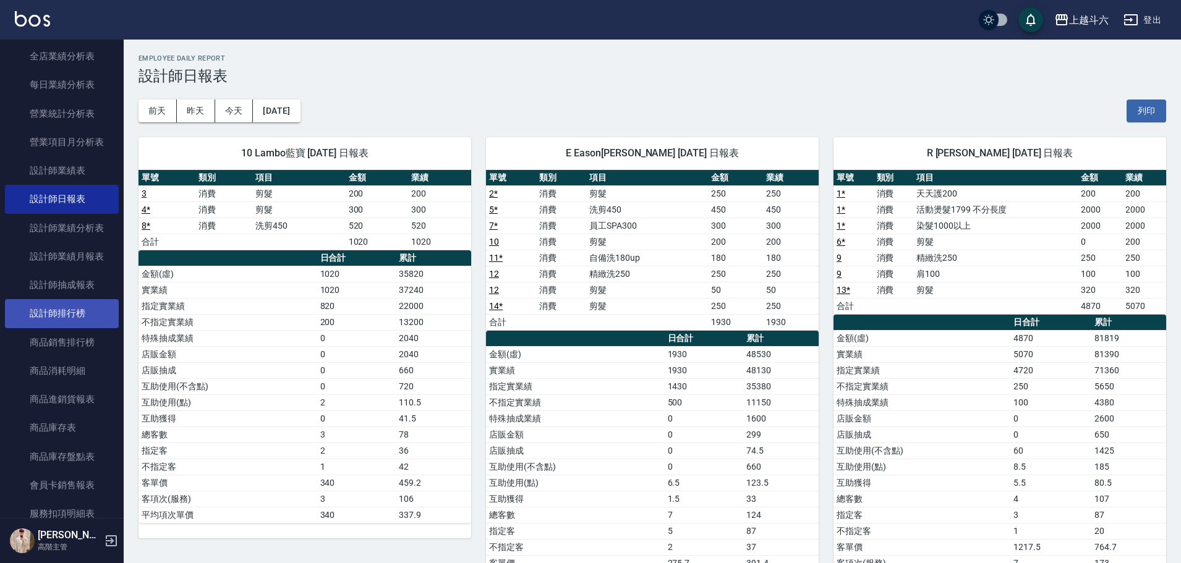
click at [66, 319] on link "設計師排行榜" at bounding box center [62, 313] width 114 height 28
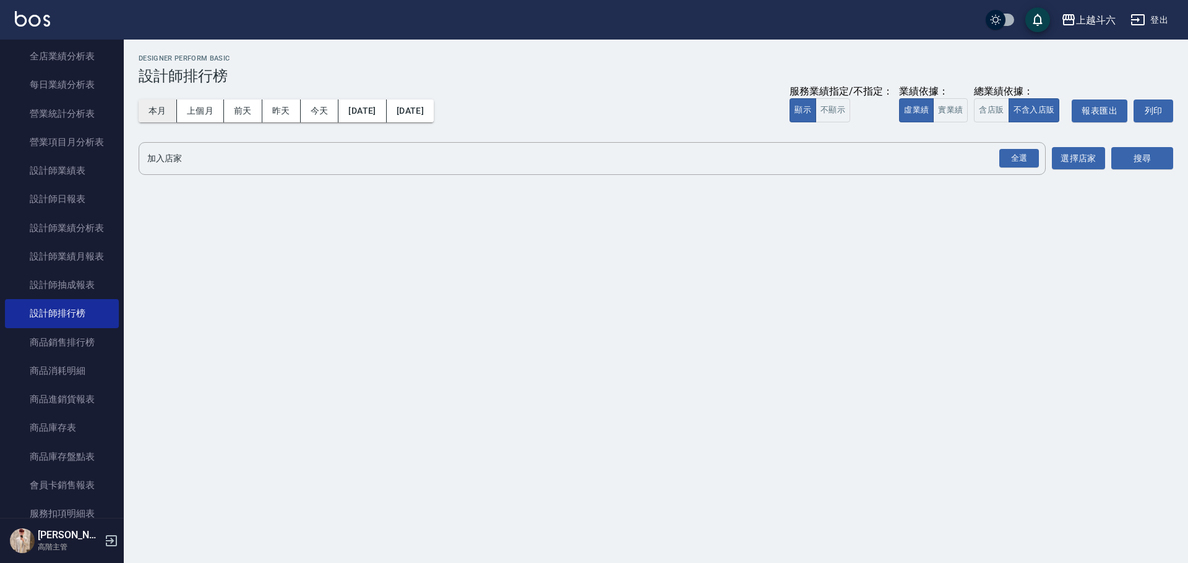
click at [158, 116] on button "本月" at bounding box center [158, 111] width 38 height 23
click at [960, 117] on button "實業績" at bounding box center [950, 110] width 35 height 24
click at [1027, 166] on div "全選" at bounding box center [1019, 158] width 40 height 19
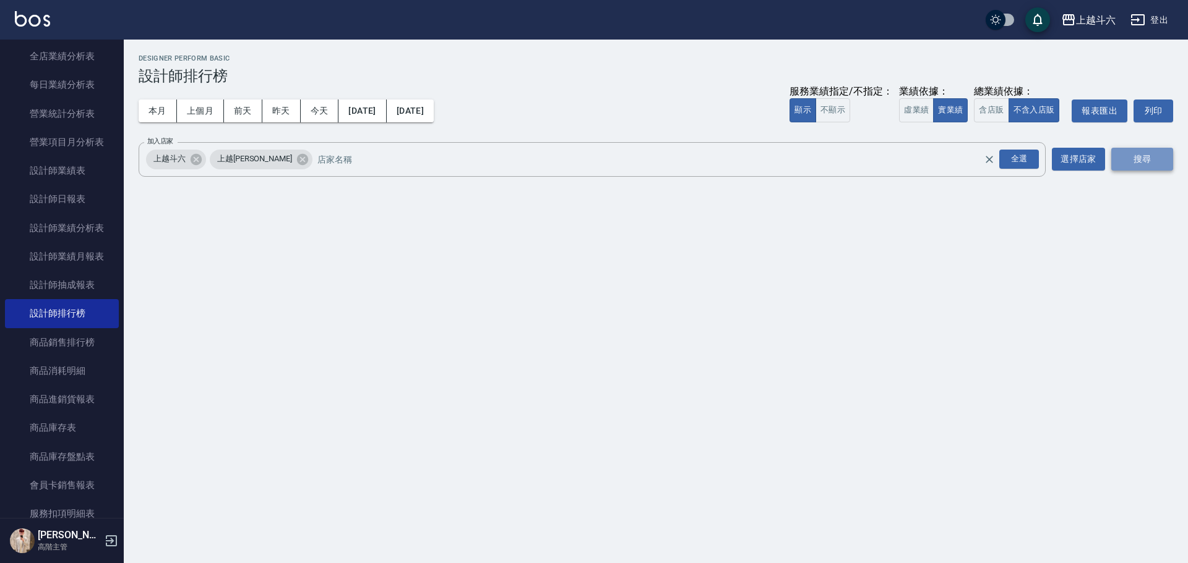
click at [1127, 151] on button "搜尋" at bounding box center [1142, 159] width 62 height 23
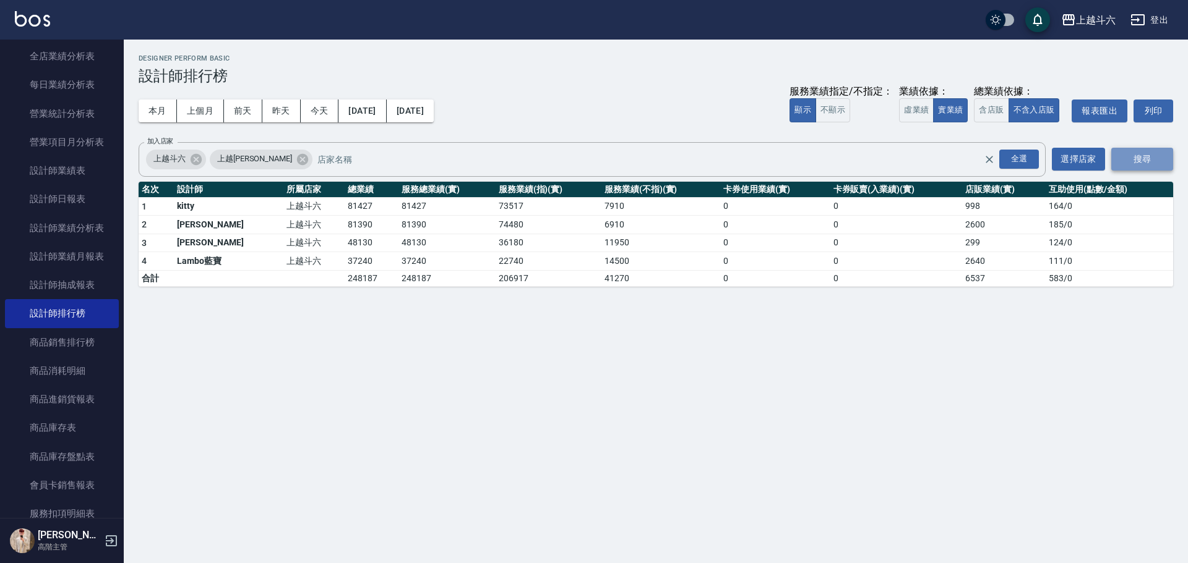
click at [1128, 151] on button "搜尋" at bounding box center [1142, 159] width 62 height 23
click at [33, 25] on img at bounding box center [32, 18] width 35 height 15
